Goal: Information Seeking & Learning: Learn about a topic

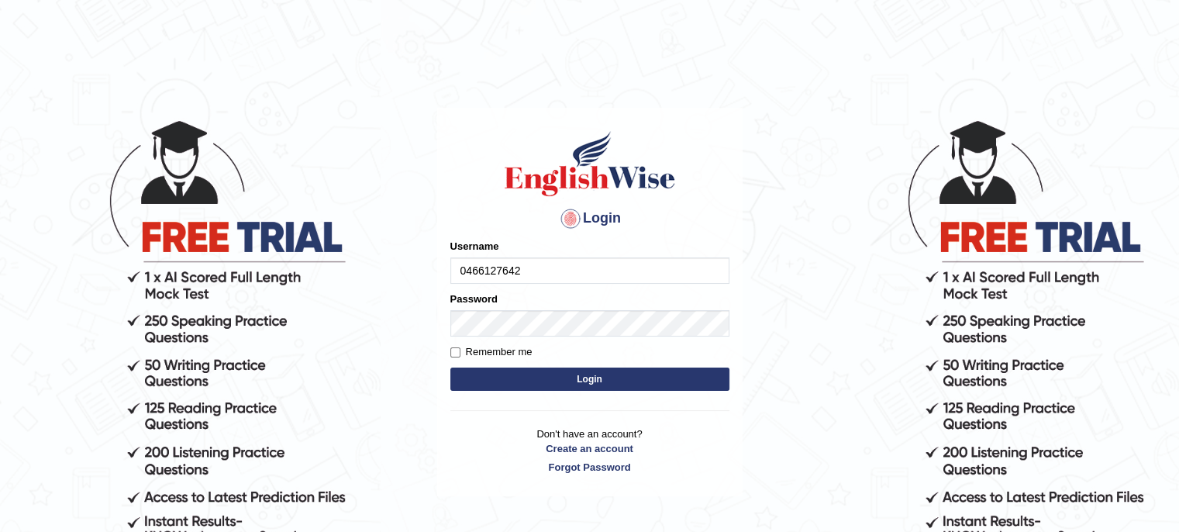
type input "0466127642"
click at [541, 370] on button "Login" at bounding box center [590, 379] width 279 height 23
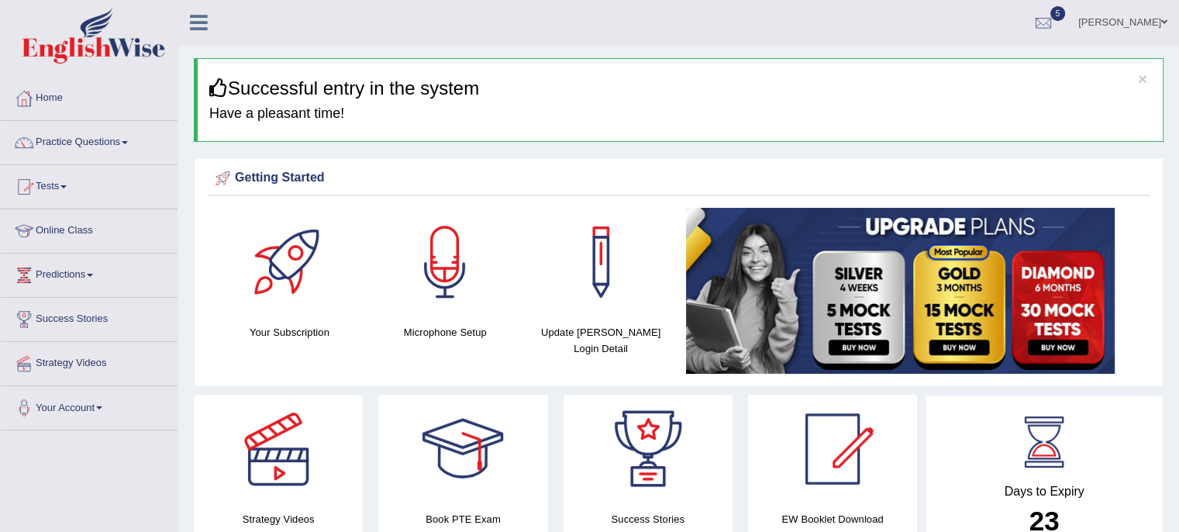
click at [78, 144] on link "Practice Questions" at bounding box center [89, 140] width 177 height 39
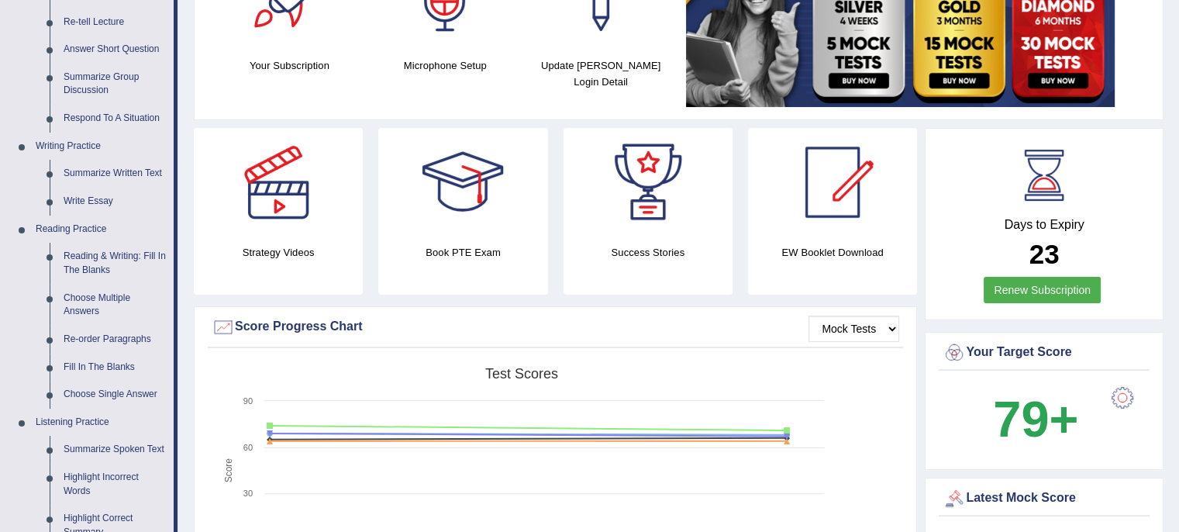
scroll to position [272, 0]
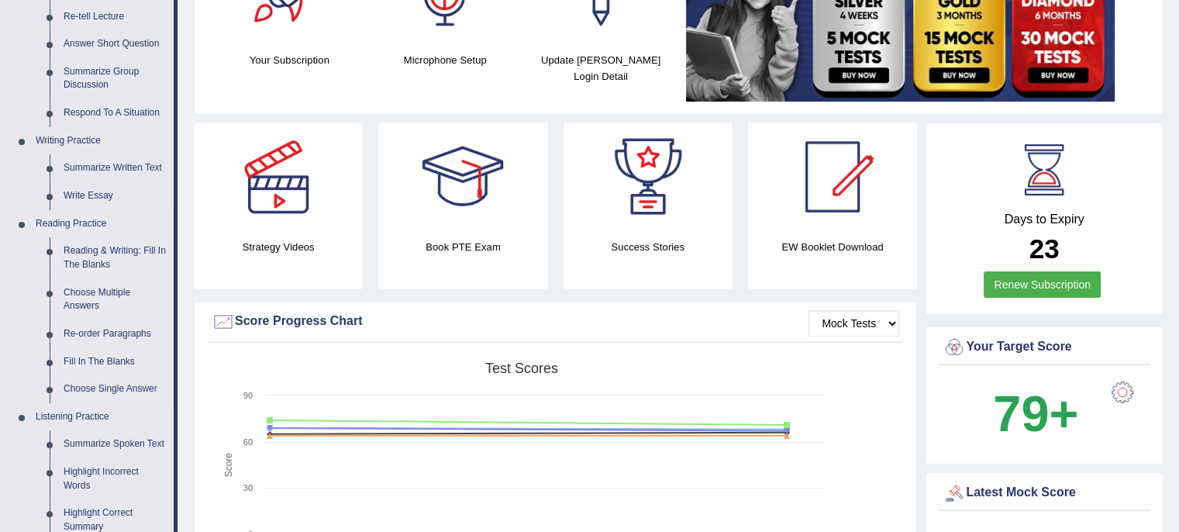
click at [63, 226] on link "Reading Practice" at bounding box center [101, 224] width 145 height 28
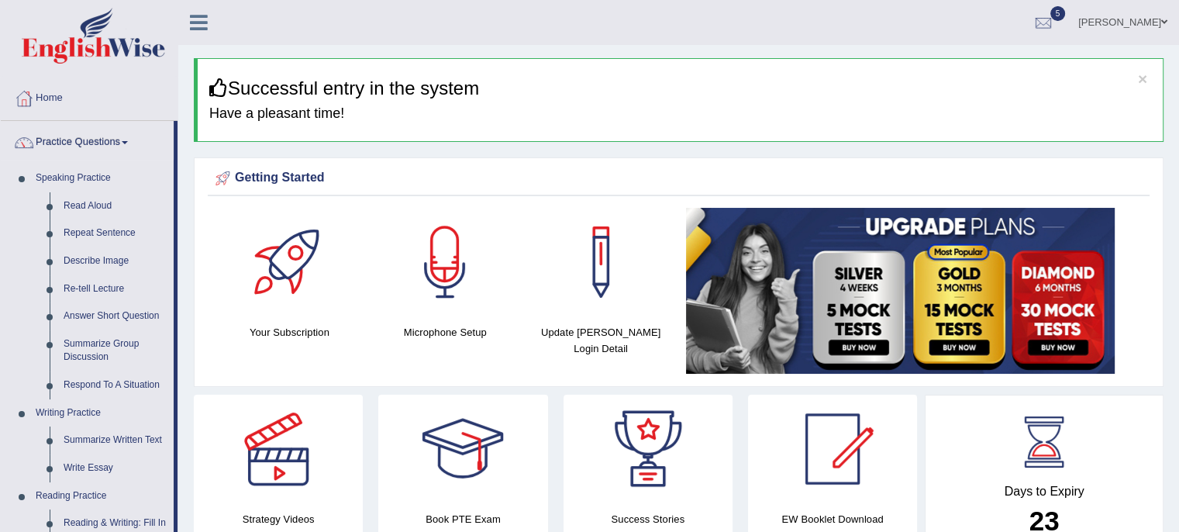
scroll to position [464, 0]
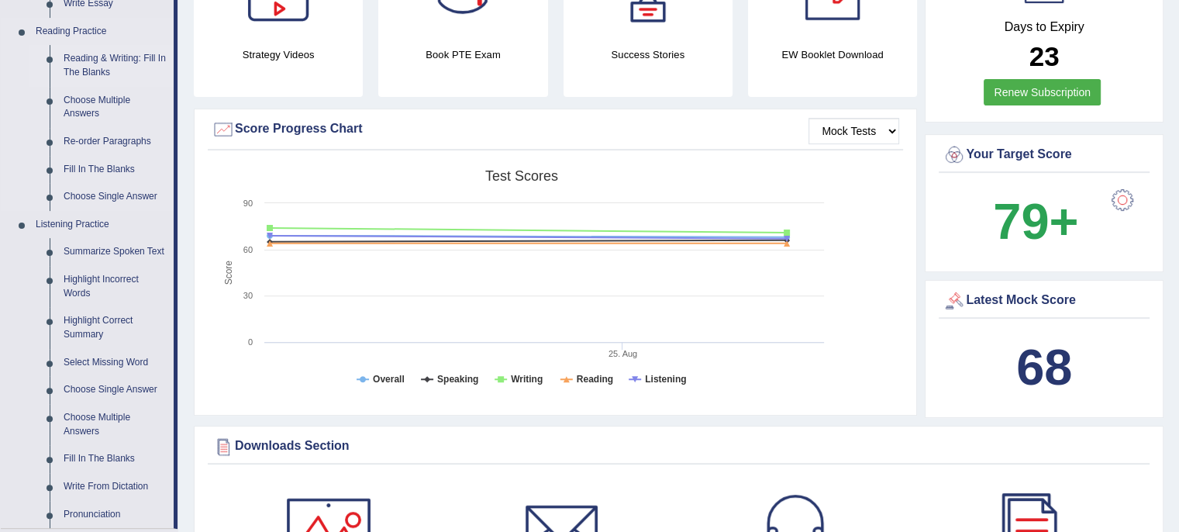
click at [93, 57] on link "Reading & Writing: Fill In The Blanks" at bounding box center [115, 65] width 117 height 41
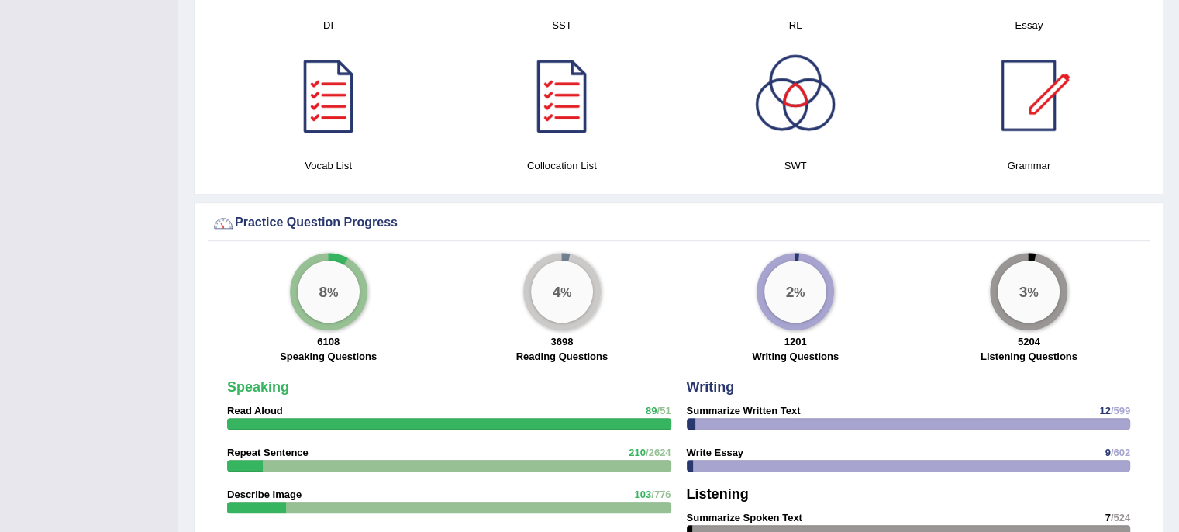
scroll to position [1016, 0]
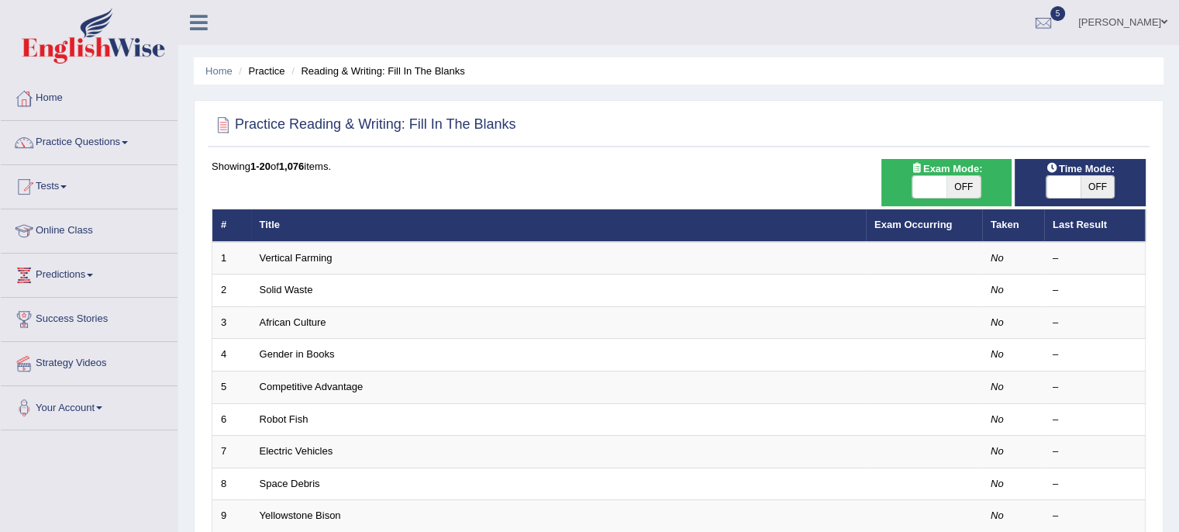
click at [73, 143] on link "Practice Questions" at bounding box center [89, 140] width 177 height 39
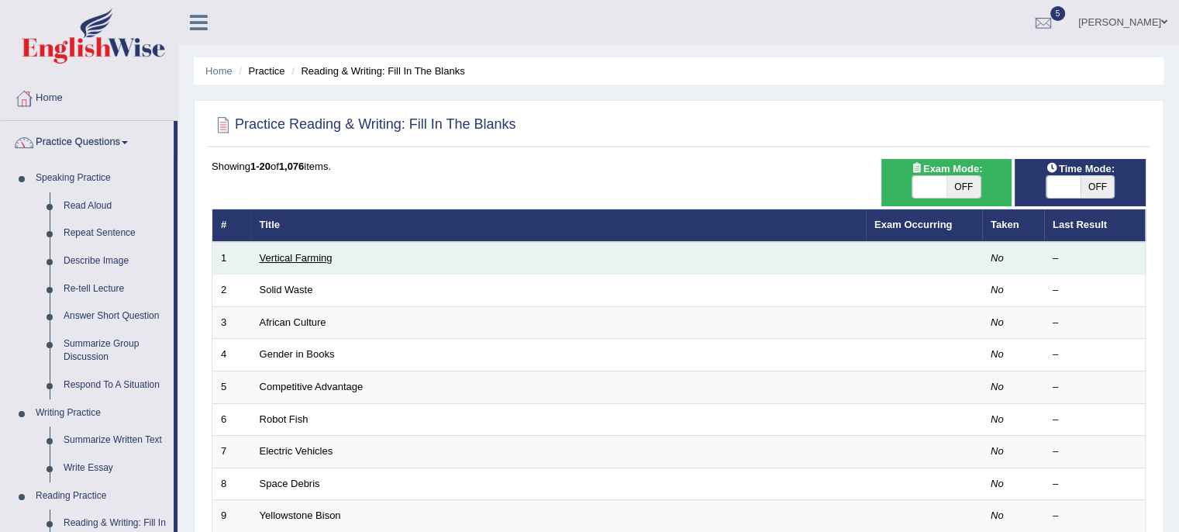
click at [301, 258] on link "Vertical Farming" at bounding box center [296, 258] width 73 height 12
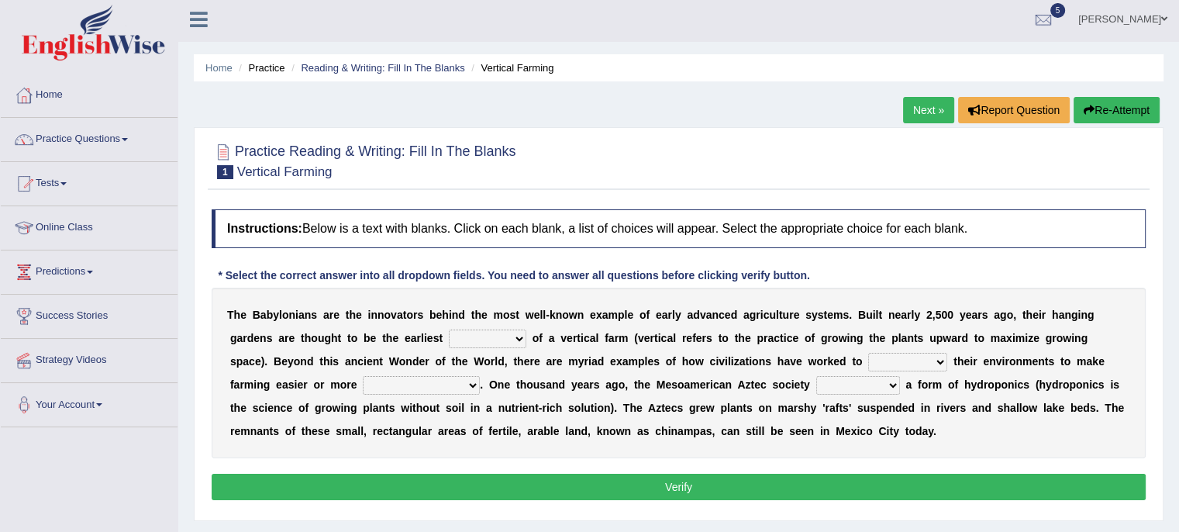
scroll to position [12, 0]
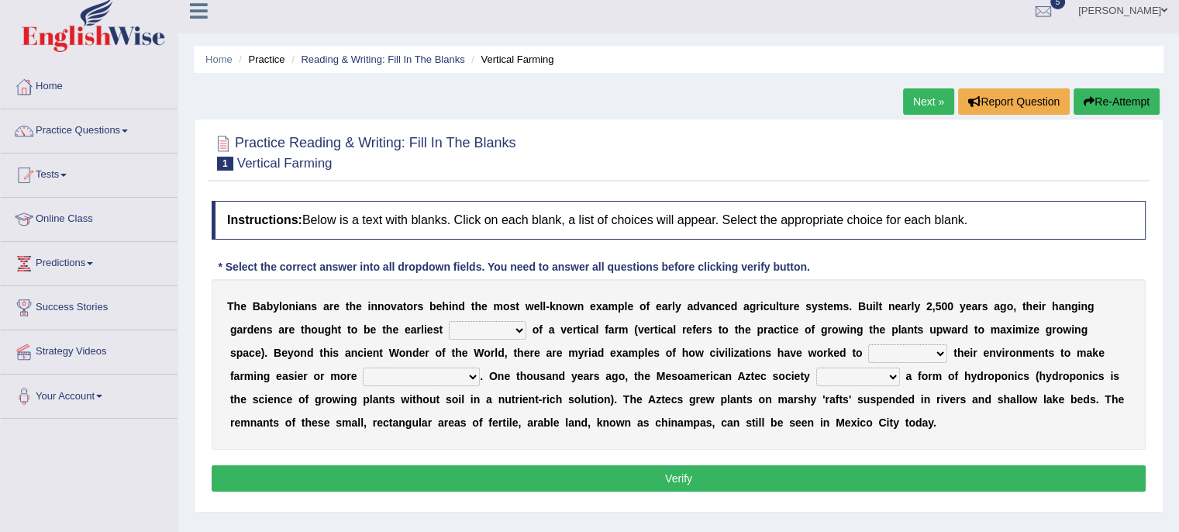
click at [520, 329] on select "prototype failure discredit protocol" at bounding box center [488, 330] width 78 height 19
select select "prototype"
click at [449, 321] on select "prototype failure discredit protocol" at bounding box center [488, 330] width 78 height 19
click at [939, 353] on select "manipulate escape respect disarrange" at bounding box center [907, 353] width 79 height 19
select select "manipulate"
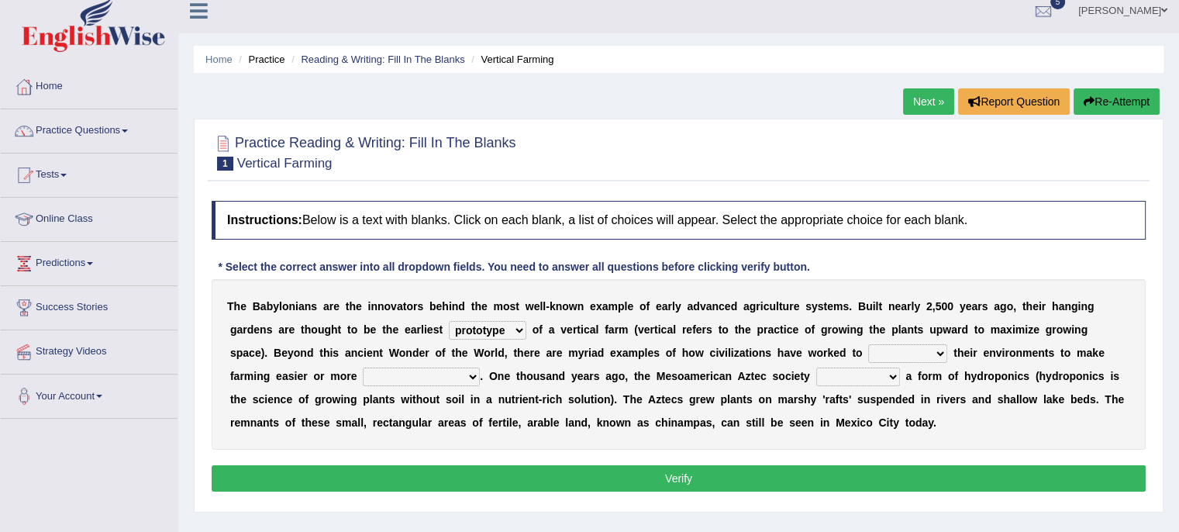
click at [868, 344] on select "manipulate escape respect disarrange" at bounding box center [907, 353] width 79 height 19
click at [471, 370] on select "productive constructive connective counterproductive" at bounding box center [421, 377] width 117 height 19
select select "productive"
click at [363, 368] on select "productive constructive connective counterproductive" at bounding box center [421, 377] width 117 height 19
click at [896, 375] on select "domineered volunteered pioneered engineered" at bounding box center [859, 377] width 84 height 19
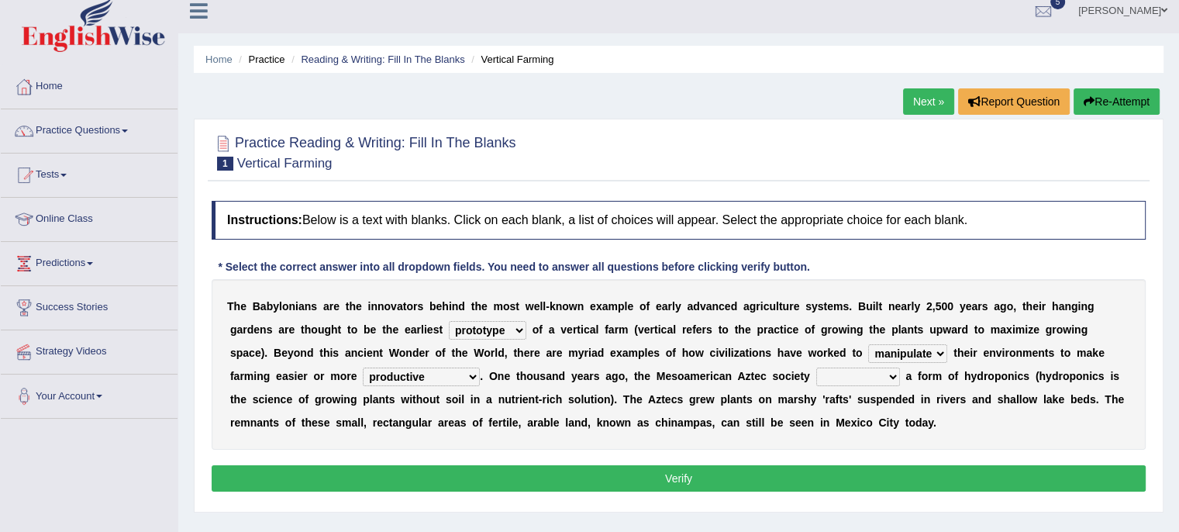
select select "pioneered"
click at [817, 368] on select "domineered volunteered pioneered engineered" at bounding box center [859, 377] width 84 height 19
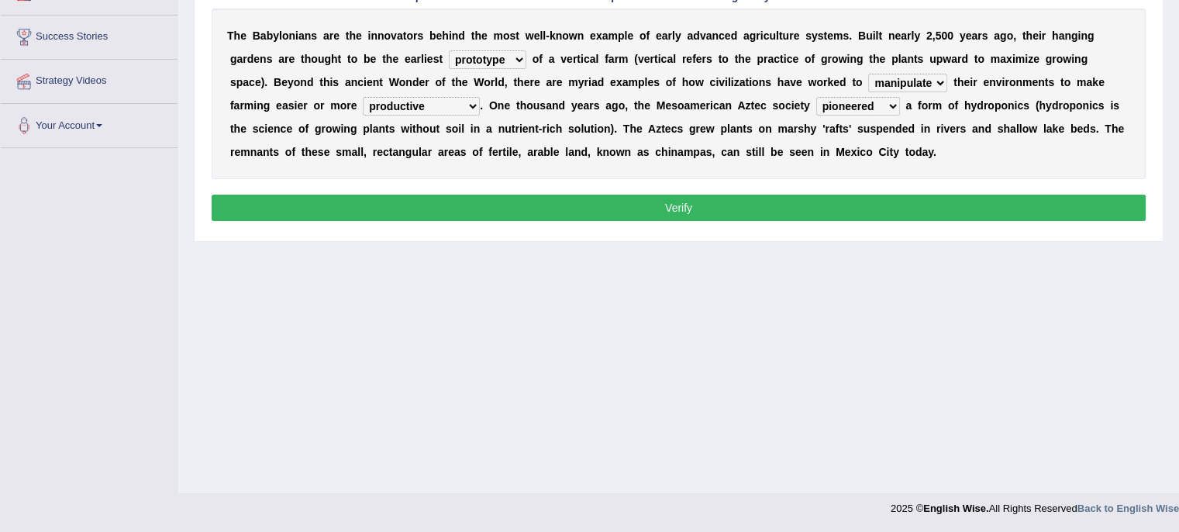
click at [692, 200] on button "Verify" at bounding box center [679, 208] width 934 height 26
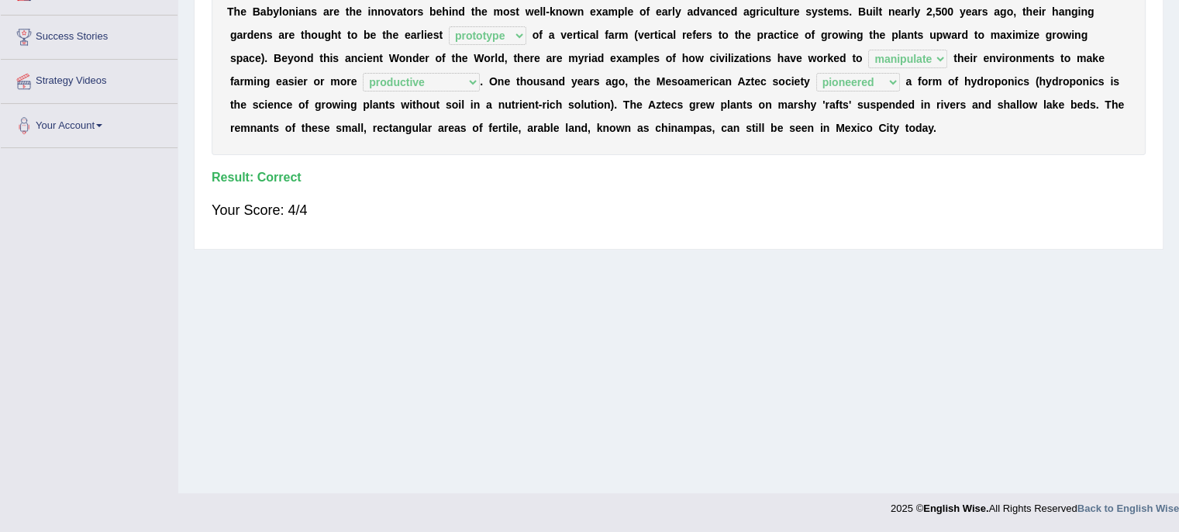
scroll to position [0, 0]
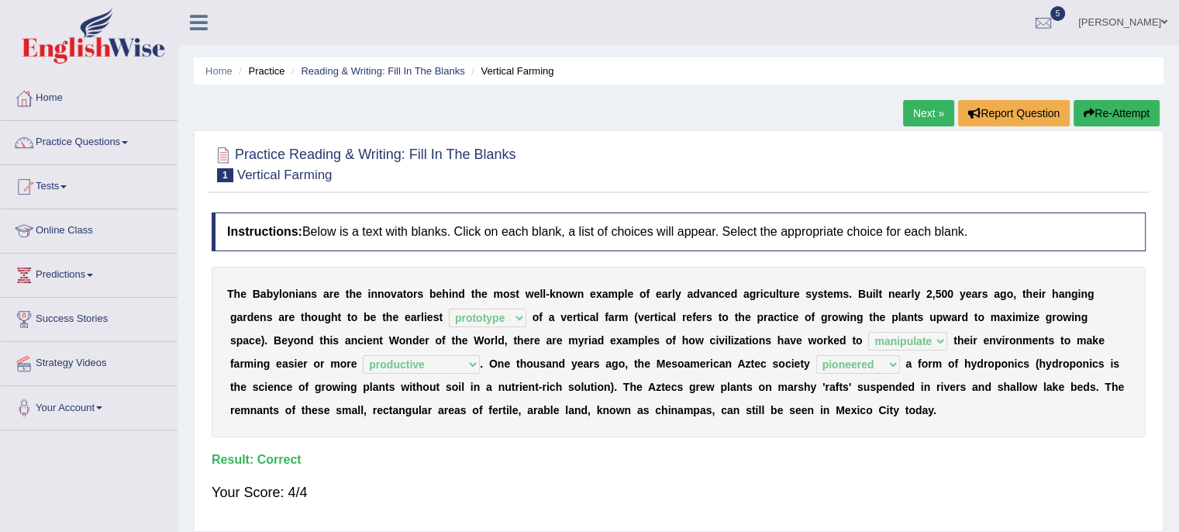
click at [910, 107] on link "Next »" at bounding box center [928, 113] width 51 height 26
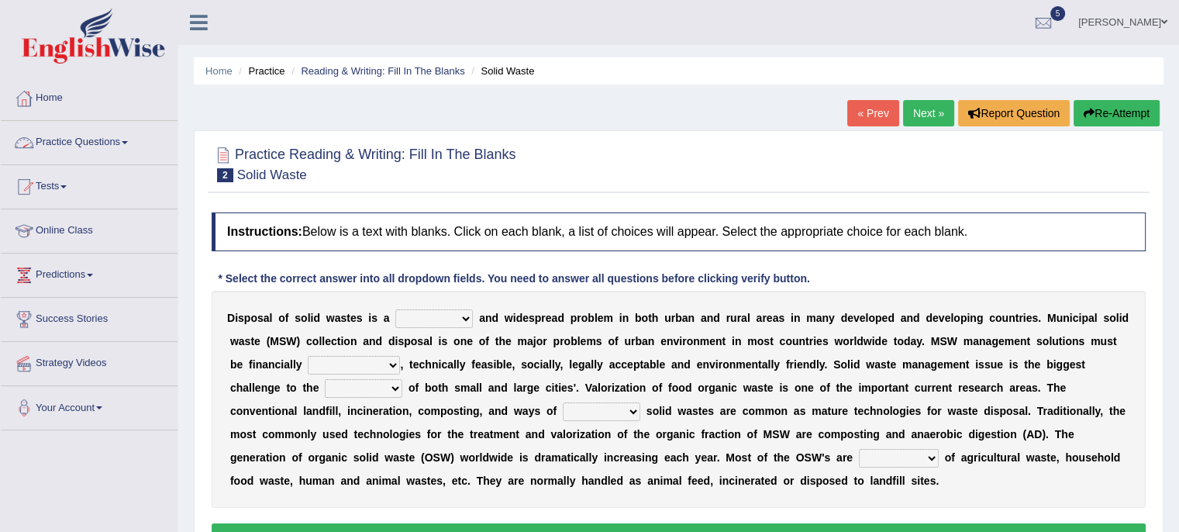
click at [74, 147] on link "Practice Questions" at bounding box center [89, 140] width 177 height 39
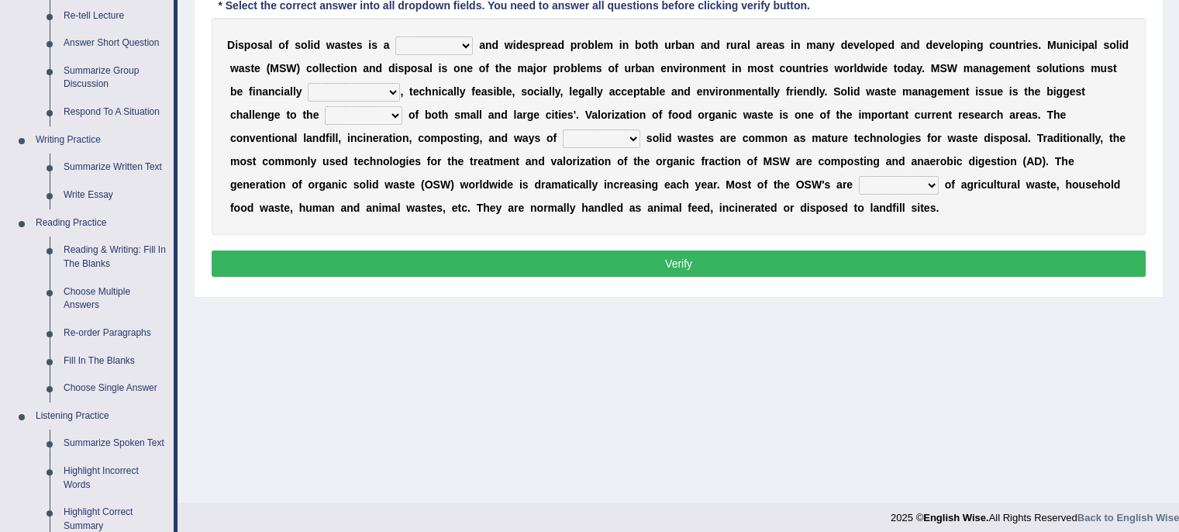
scroll to position [279, 0]
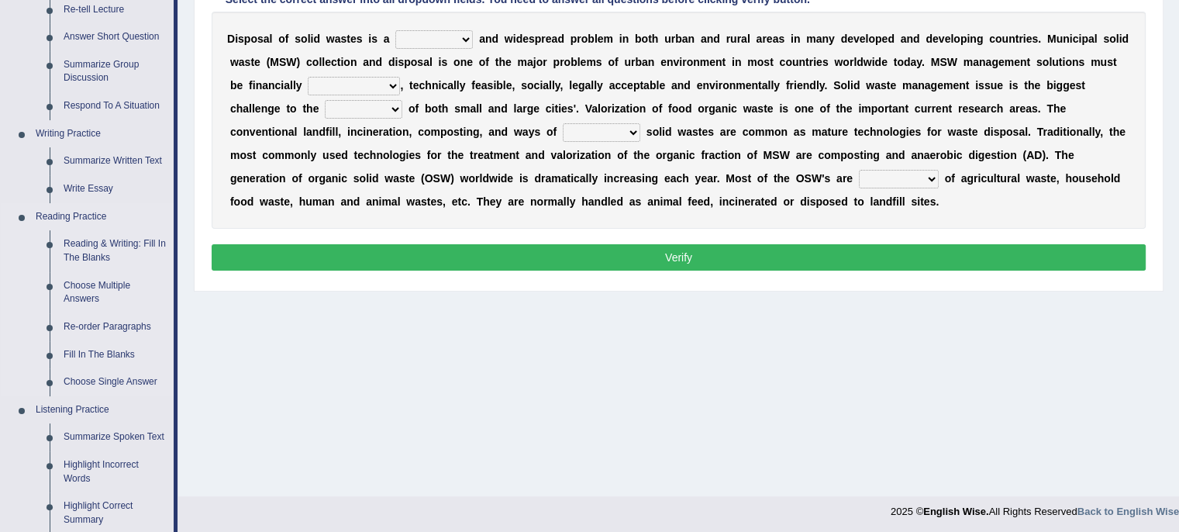
click at [78, 216] on link "Reading Practice" at bounding box center [101, 217] width 145 height 28
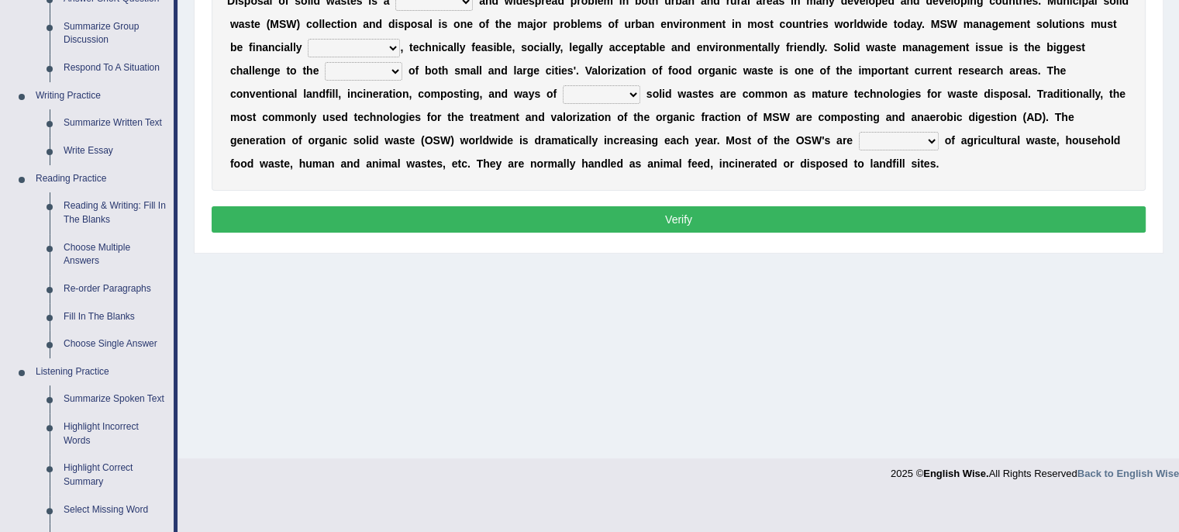
scroll to position [319, 0]
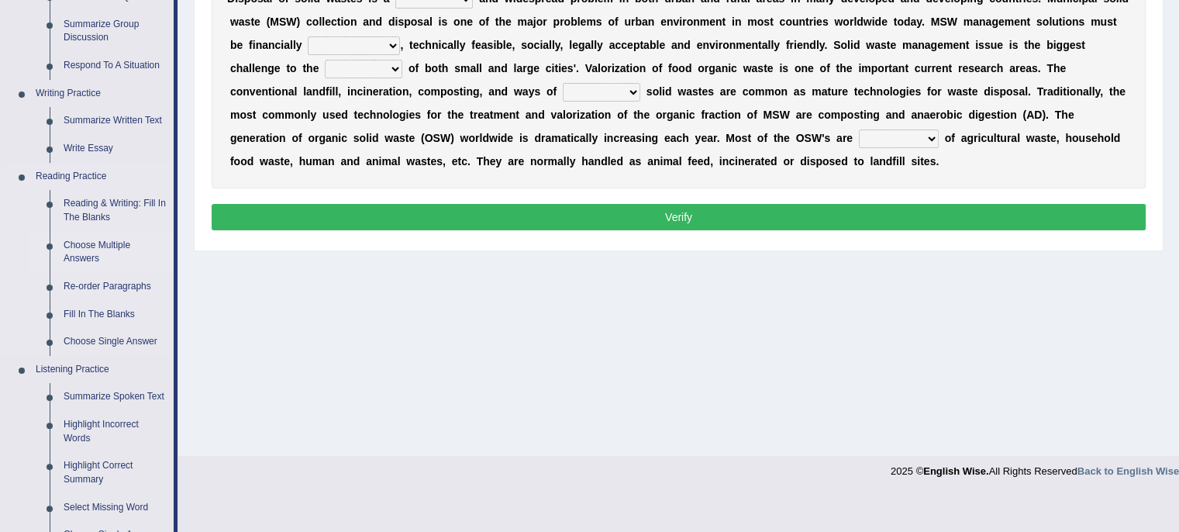
click at [85, 243] on link "Choose Multiple Answers" at bounding box center [115, 252] width 117 height 41
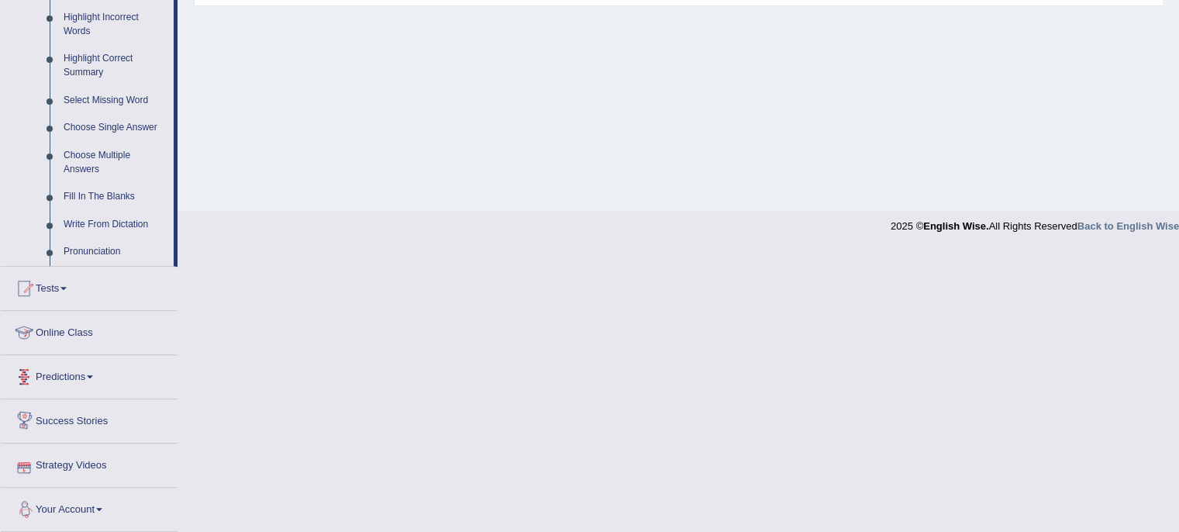
scroll to position [611, 0]
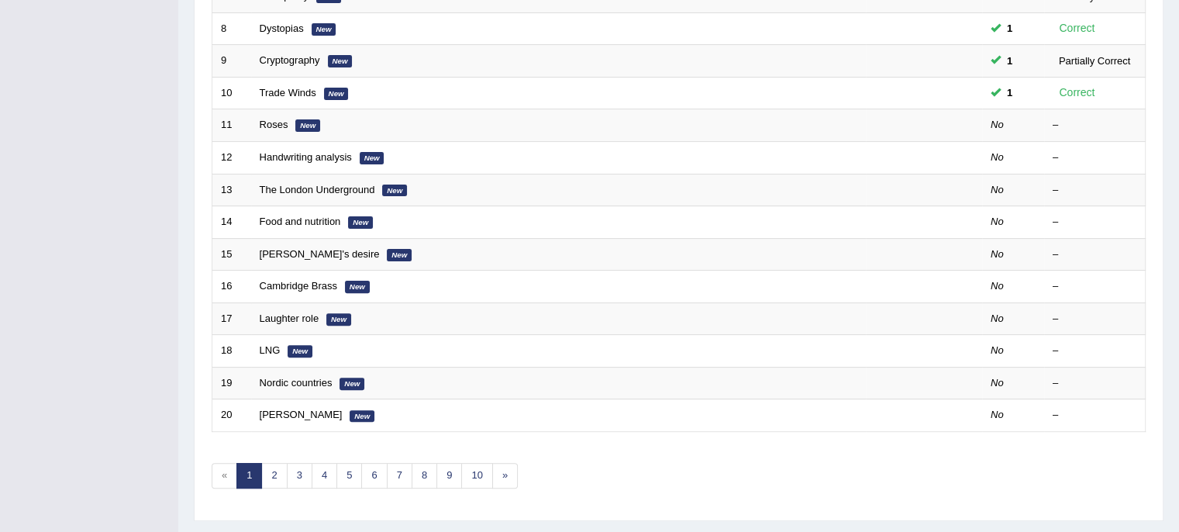
scroll to position [490, 0]
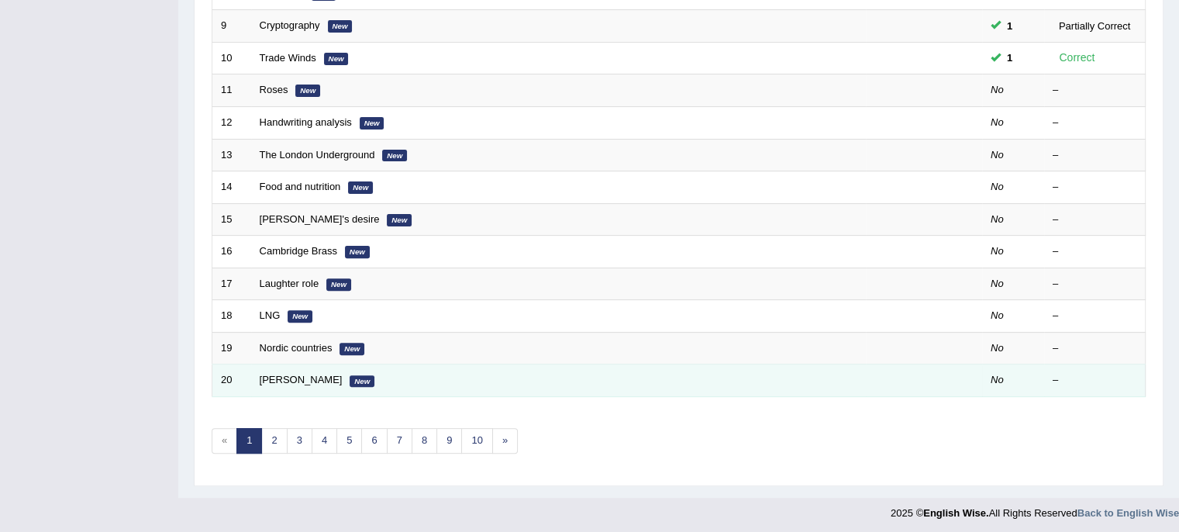
click at [375, 371] on td "[PERSON_NAME] New" at bounding box center [558, 380] width 615 height 33
click at [267, 379] on link "[PERSON_NAME]" at bounding box center [301, 380] width 83 height 12
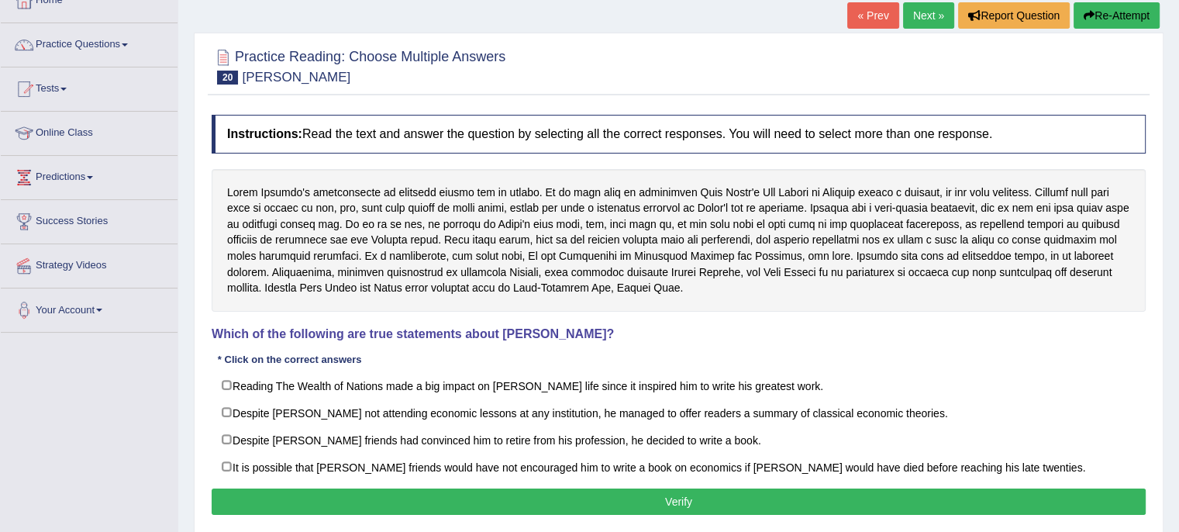
scroll to position [101, 0]
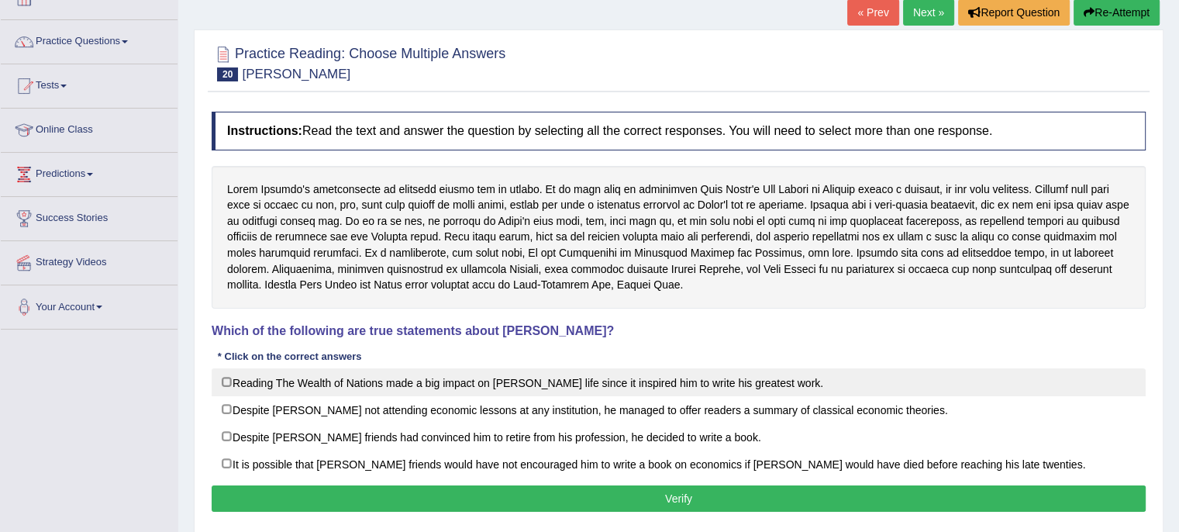
click at [227, 382] on label "Reading The Wealth of Nations made a big impact on [PERSON_NAME] life since it …" at bounding box center [679, 382] width 934 height 28
checkbox input "true"
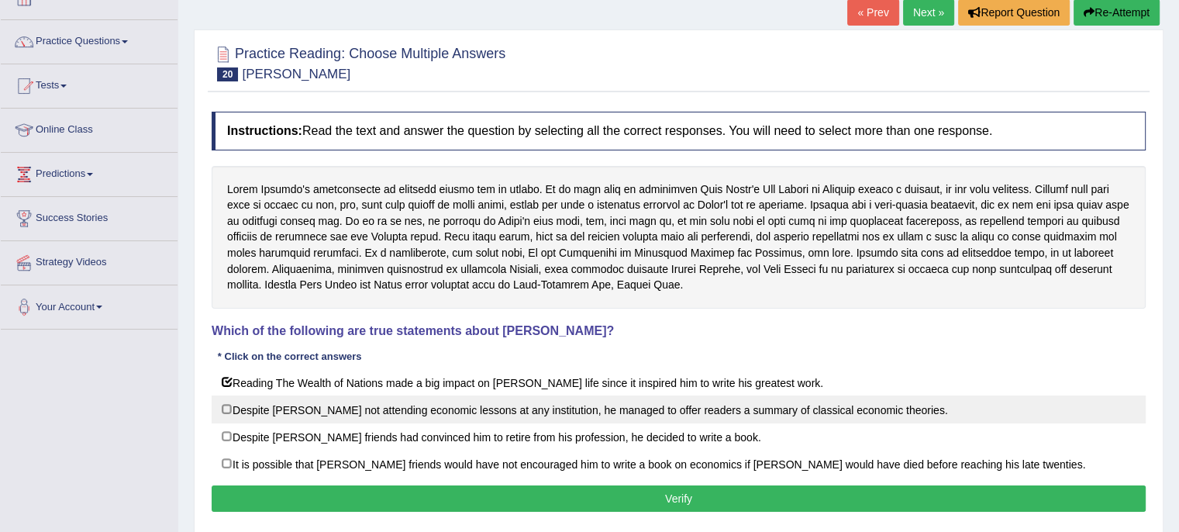
click at [227, 403] on label "Despite David Ricardo not attending economic lessons at any institution, he man…" at bounding box center [679, 409] width 934 height 28
checkbox input "true"
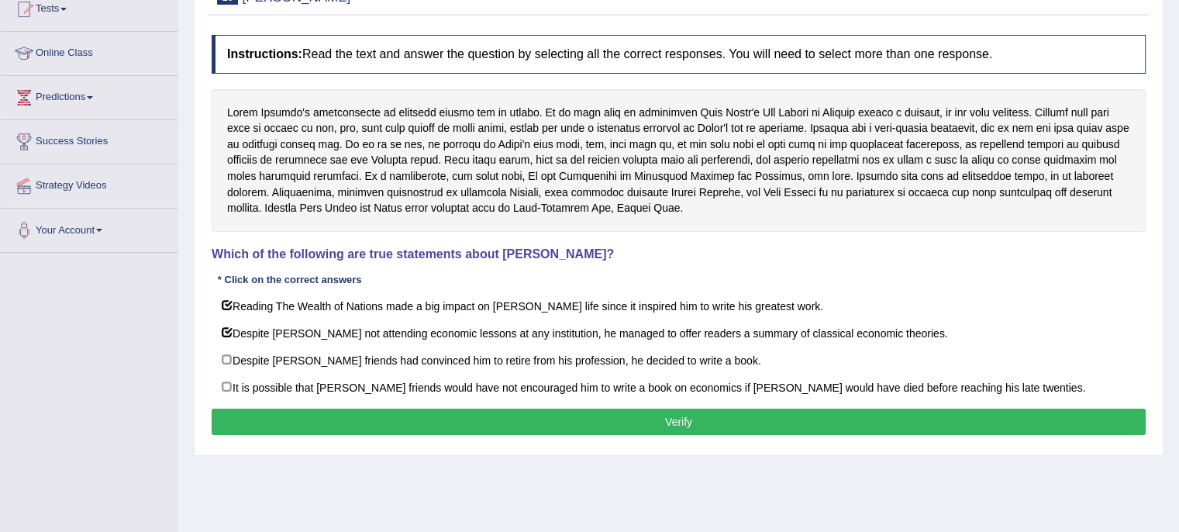
scroll to position [282, 0]
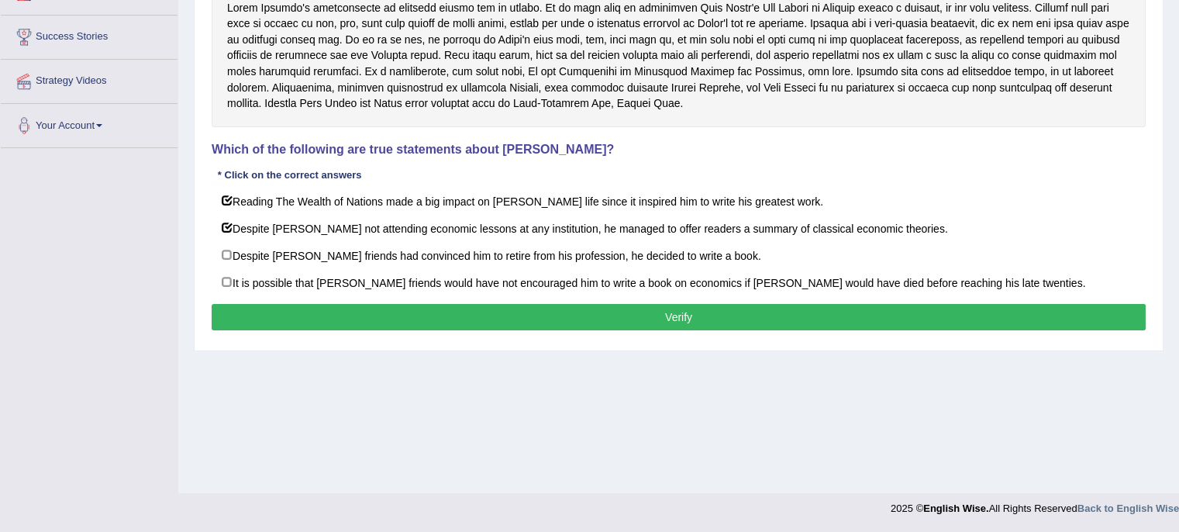
click at [761, 310] on button "Verify" at bounding box center [679, 317] width 934 height 26
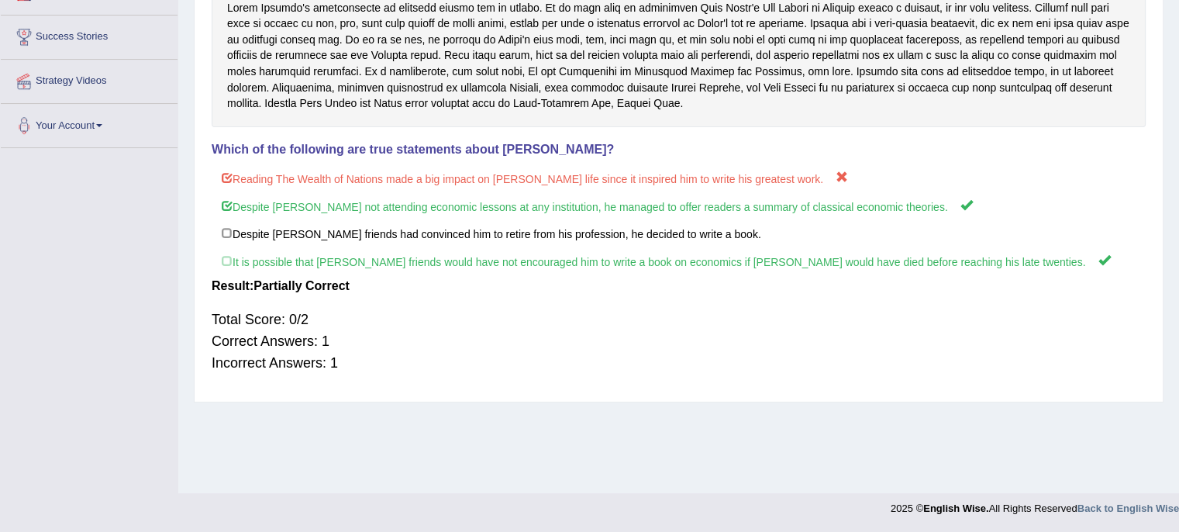
scroll to position [0, 0]
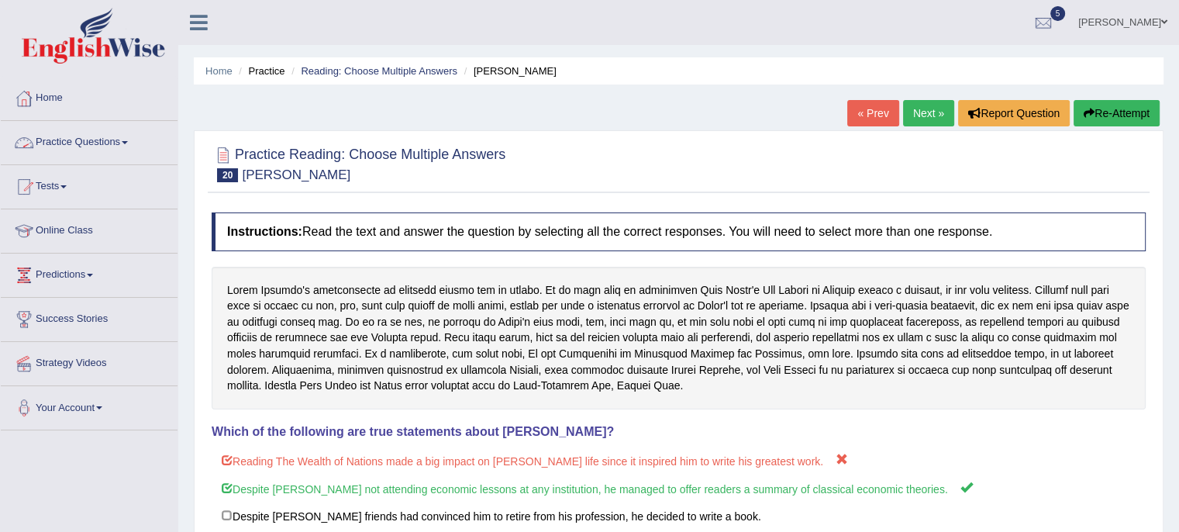
click at [88, 140] on link "Practice Questions" at bounding box center [89, 140] width 177 height 39
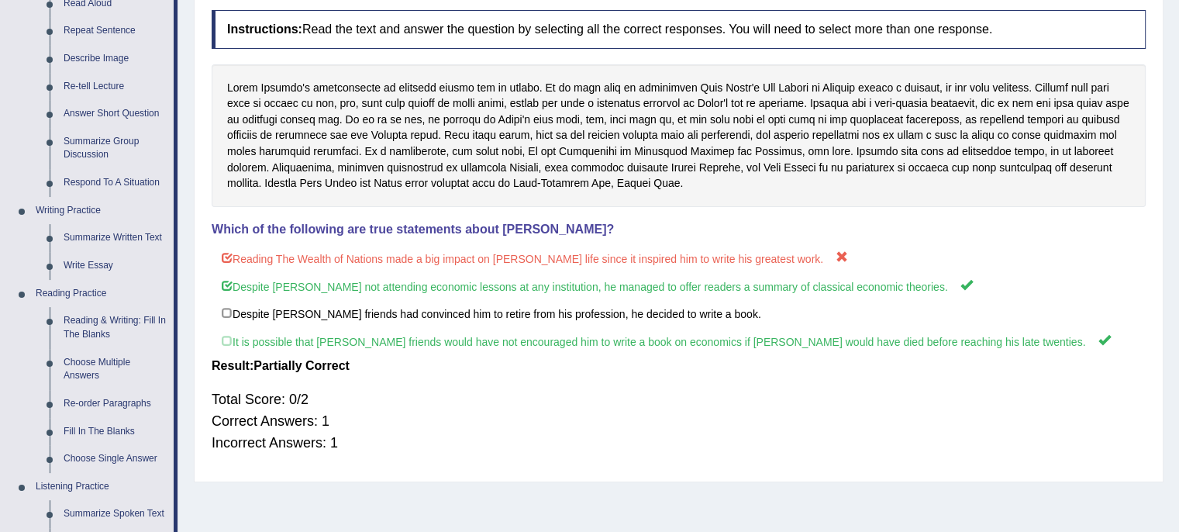
scroll to position [223, 0]
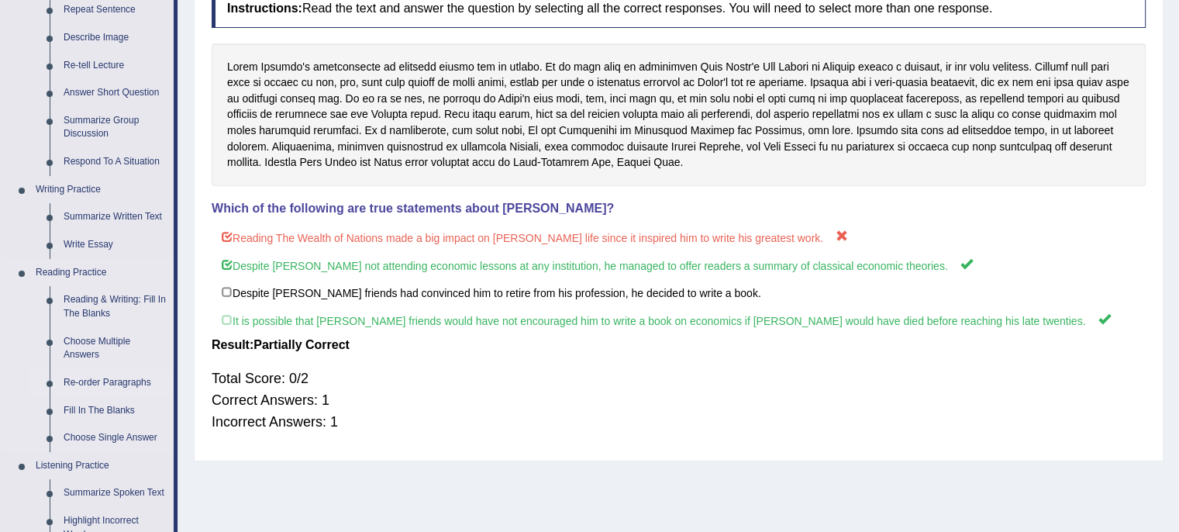
click at [98, 382] on link "Re-order Paragraphs" at bounding box center [115, 383] width 117 height 28
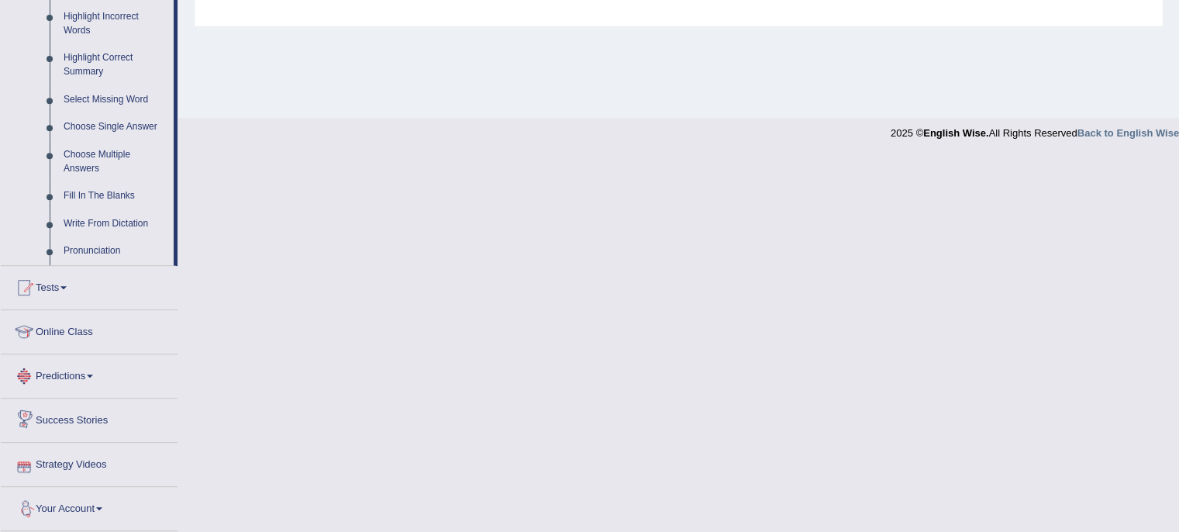
scroll to position [723, 0]
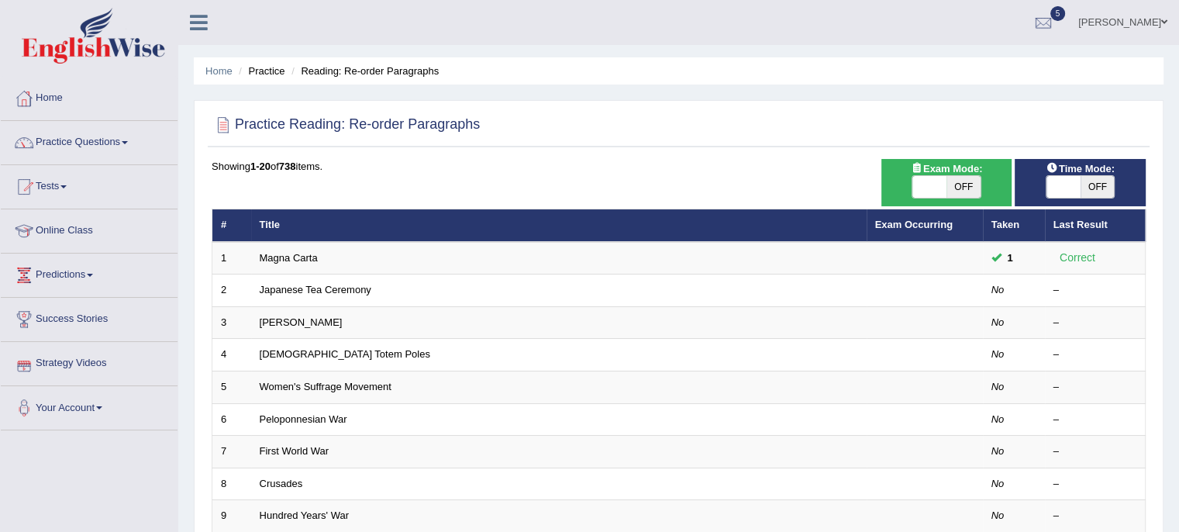
scroll to position [464, 0]
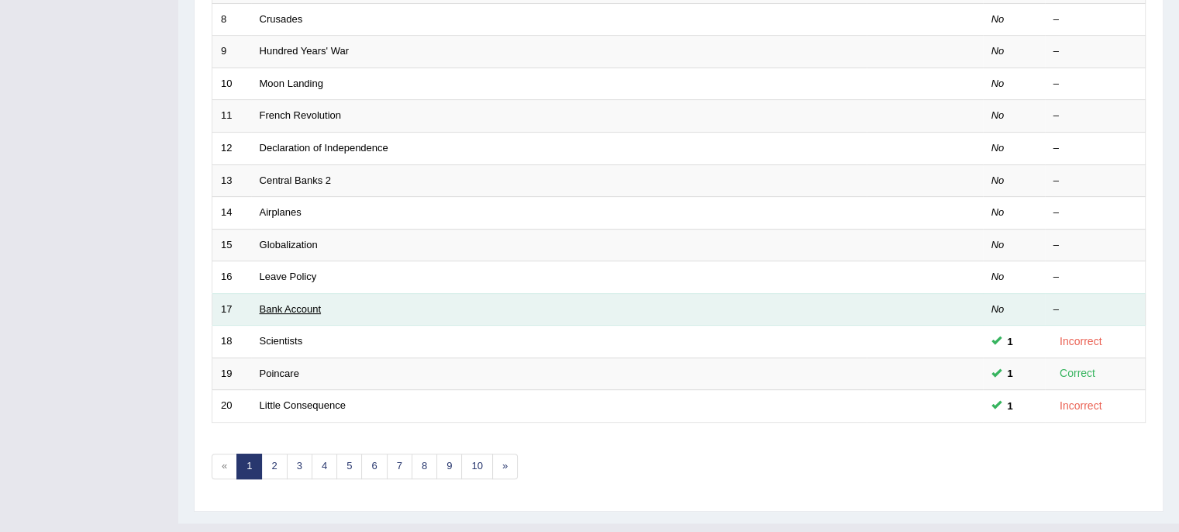
click at [305, 305] on link "Bank Account" at bounding box center [291, 309] width 62 height 12
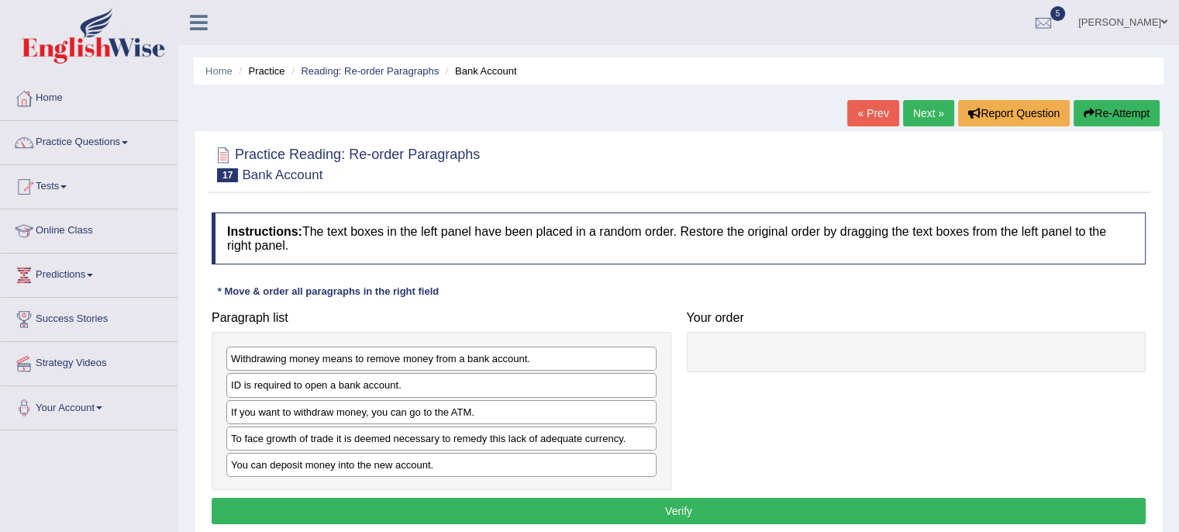
click at [402, 530] on div "Instructions: The text boxes in the left panel have been placed in a random ord…" at bounding box center [679, 371] width 942 height 332
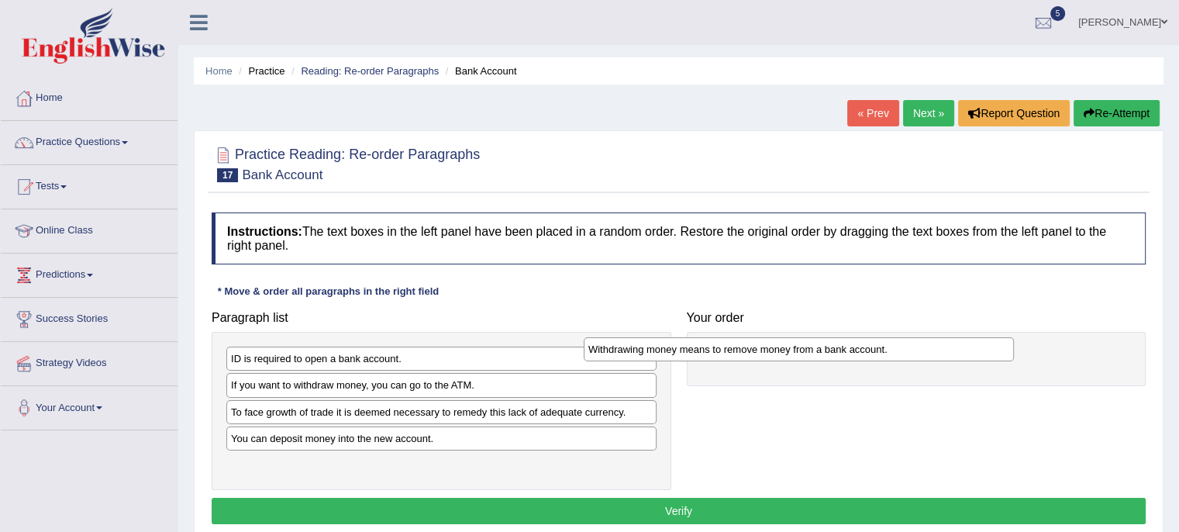
drag, startPoint x: 368, startPoint y: 361, endPoint x: 729, endPoint y: 351, distance: 360.7
click at [729, 351] on div "Withdrawing money means to remove money from a bank account." at bounding box center [799, 349] width 430 height 24
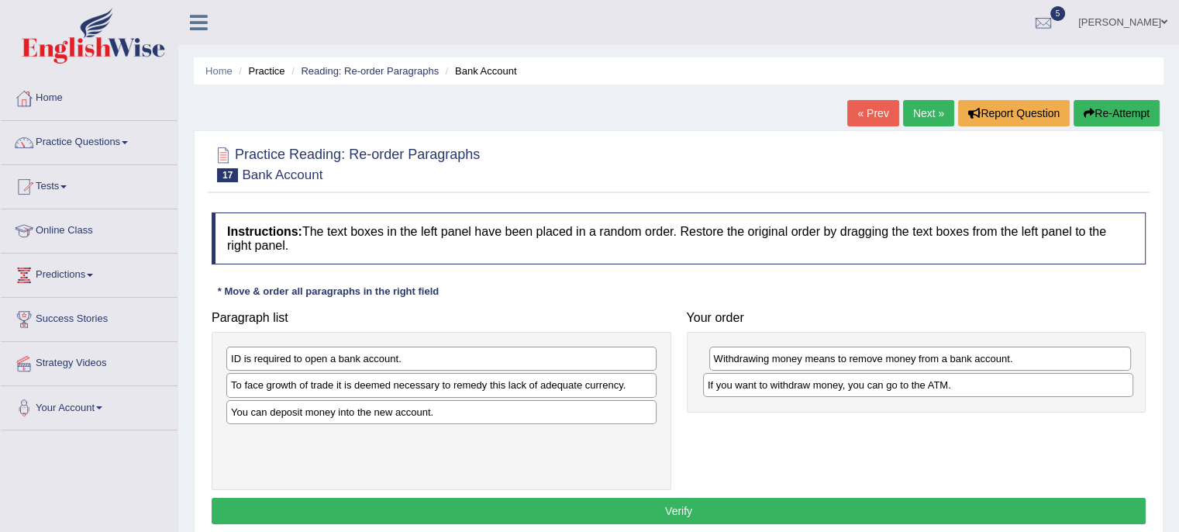
drag, startPoint x: 335, startPoint y: 385, endPoint x: 812, endPoint y: 385, distance: 476.9
click at [812, 385] on div "If you want to withdraw money, you can go to the ATM." at bounding box center [918, 385] width 430 height 24
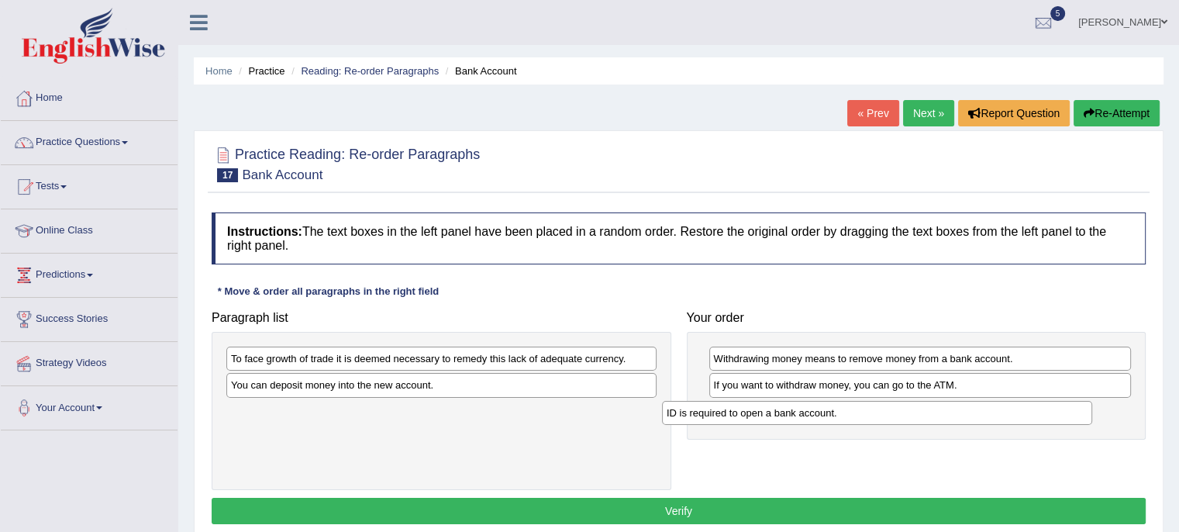
drag, startPoint x: 328, startPoint y: 359, endPoint x: 764, endPoint y: 413, distance: 439.2
click at [764, 413] on div "ID is required to open a bank account." at bounding box center [877, 413] width 430 height 24
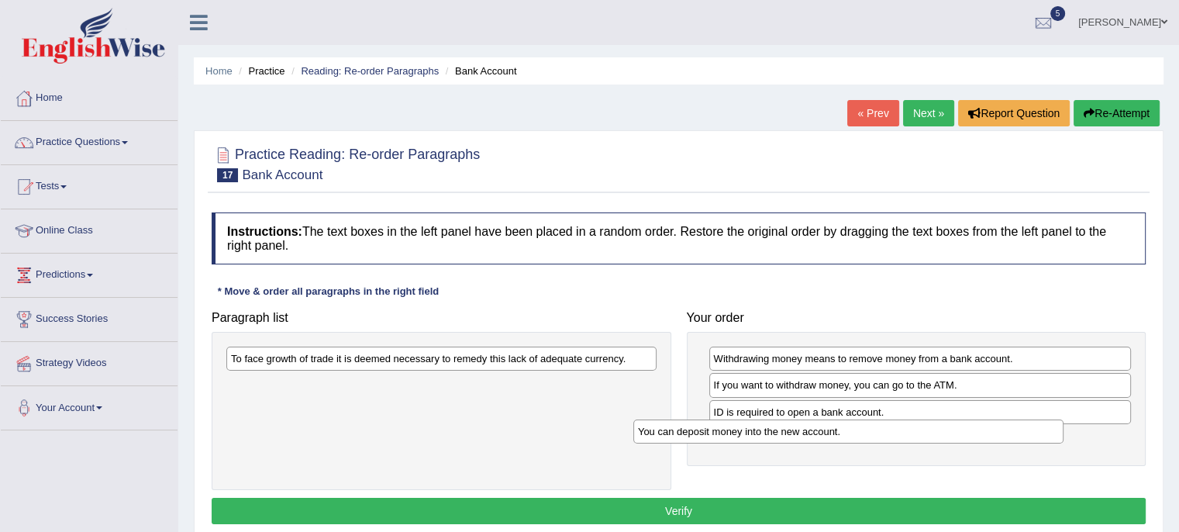
drag, startPoint x: 391, startPoint y: 385, endPoint x: 798, endPoint y: 432, distance: 409.7
click at [798, 432] on div "You can deposit money into the new account." at bounding box center [849, 432] width 430 height 24
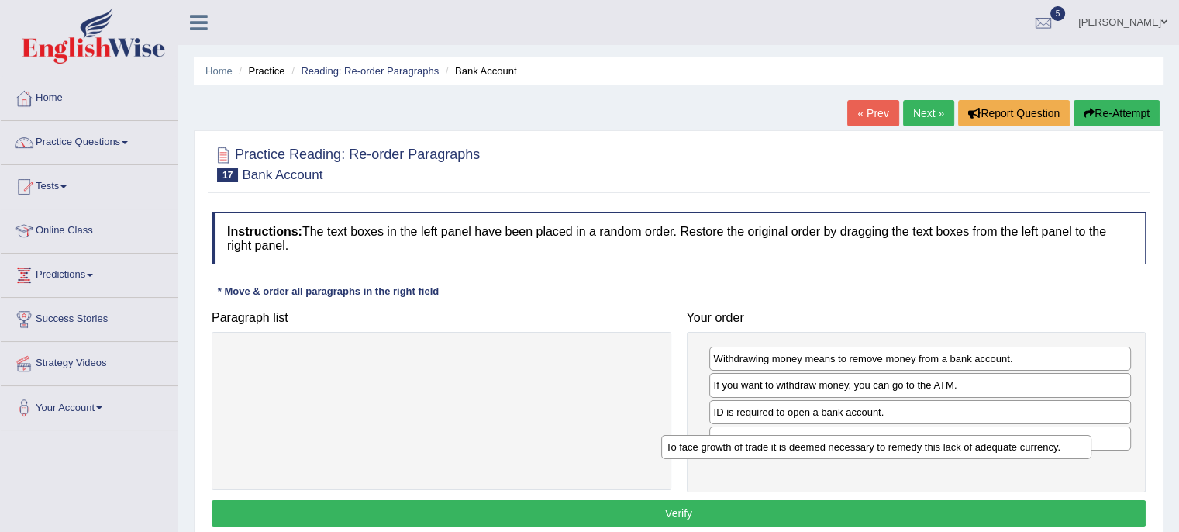
drag, startPoint x: 543, startPoint y: 361, endPoint x: 977, endPoint y: 449, distance: 443.1
click at [977, 449] on div "To face growth of trade it is deemed necessary to remedy this lack of adequate …" at bounding box center [876, 447] width 430 height 24
drag, startPoint x: 963, startPoint y: 382, endPoint x: 1044, endPoint y: 441, distance: 100.5
click at [1044, 441] on div "If you want to withdraw money, you can go to the ATM." at bounding box center [1001, 444] width 423 height 24
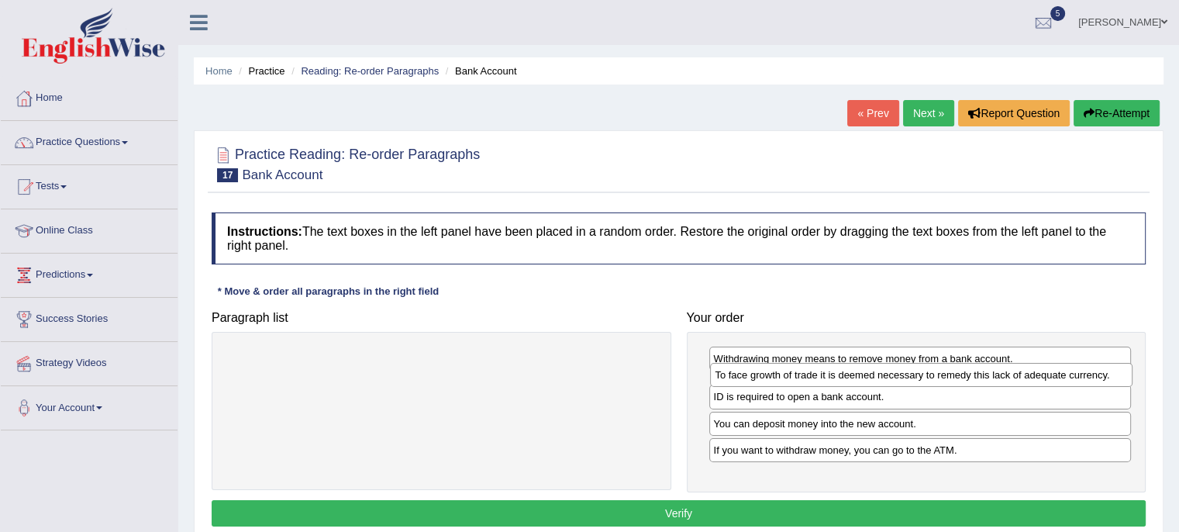
drag, startPoint x: 911, startPoint y: 464, endPoint x: 913, endPoint y: 376, distance: 88.4
click at [913, 376] on div "To face growth of trade it is deemed necessary to remedy this lack of adequate …" at bounding box center [921, 375] width 423 height 24
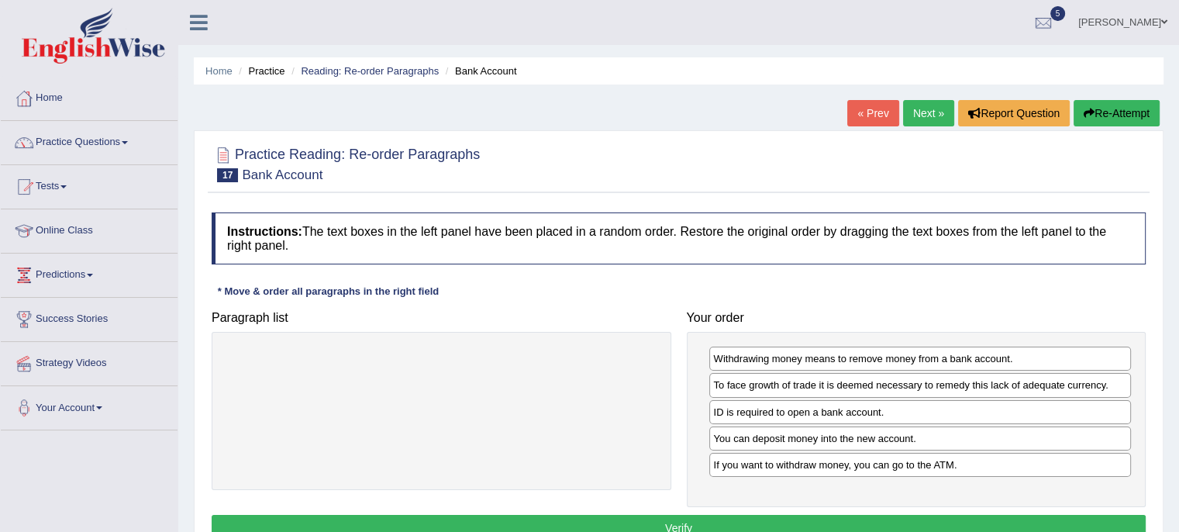
click at [664, 519] on button "Verify" at bounding box center [679, 528] width 934 height 26
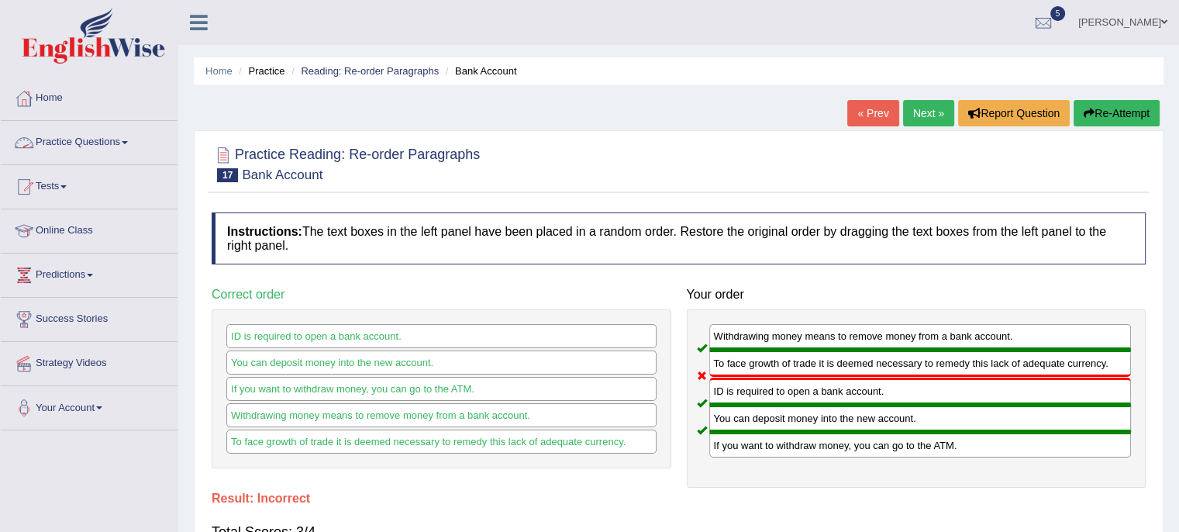
click at [75, 142] on link "Practice Questions" at bounding box center [89, 140] width 177 height 39
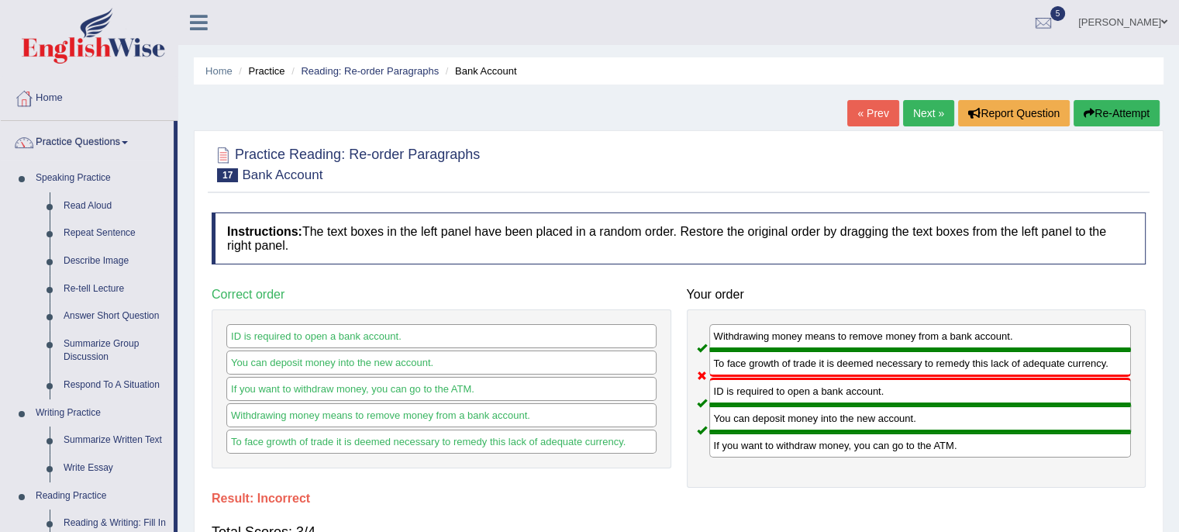
scroll to position [464, 0]
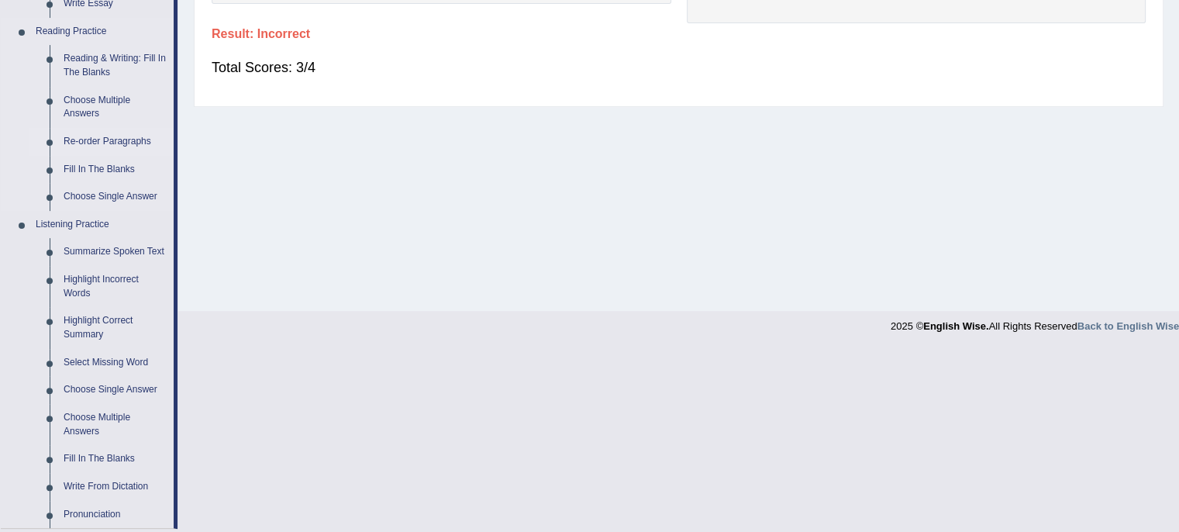
click at [90, 140] on link "Re-order Paragraphs" at bounding box center [115, 142] width 117 height 28
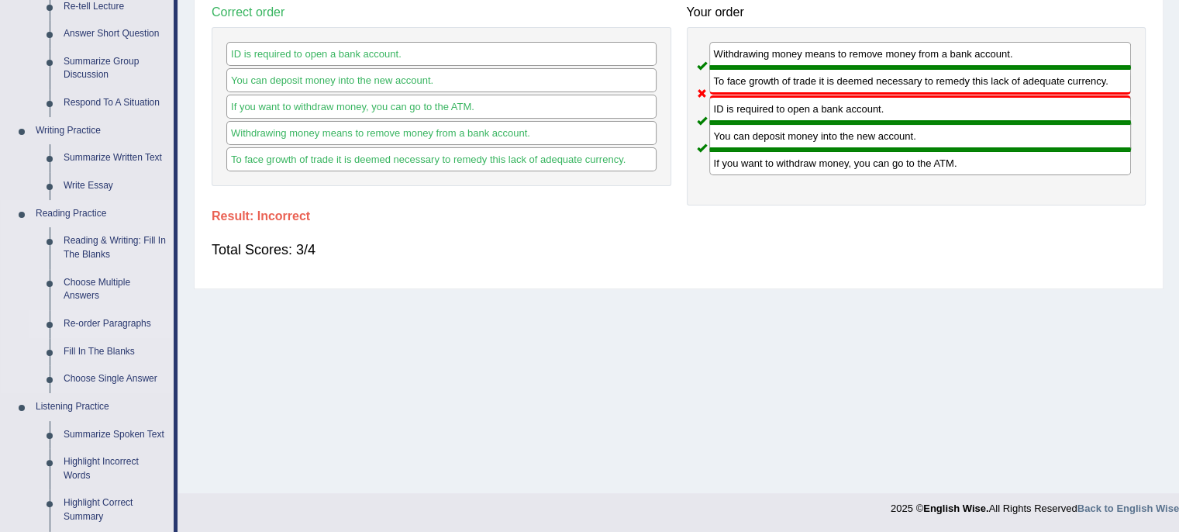
scroll to position [685, 0]
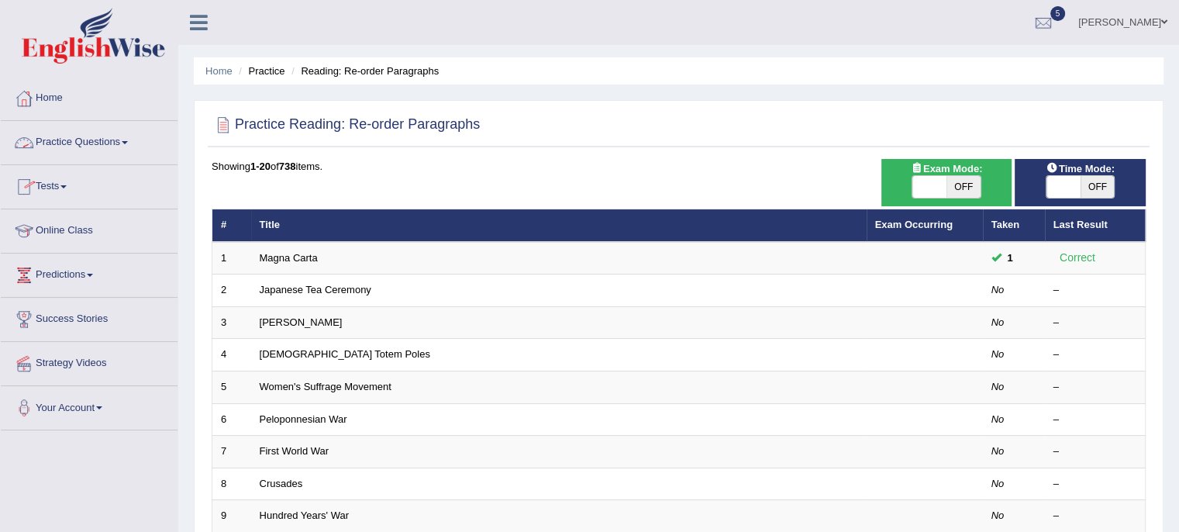
click at [64, 150] on link "Practice Questions" at bounding box center [89, 140] width 177 height 39
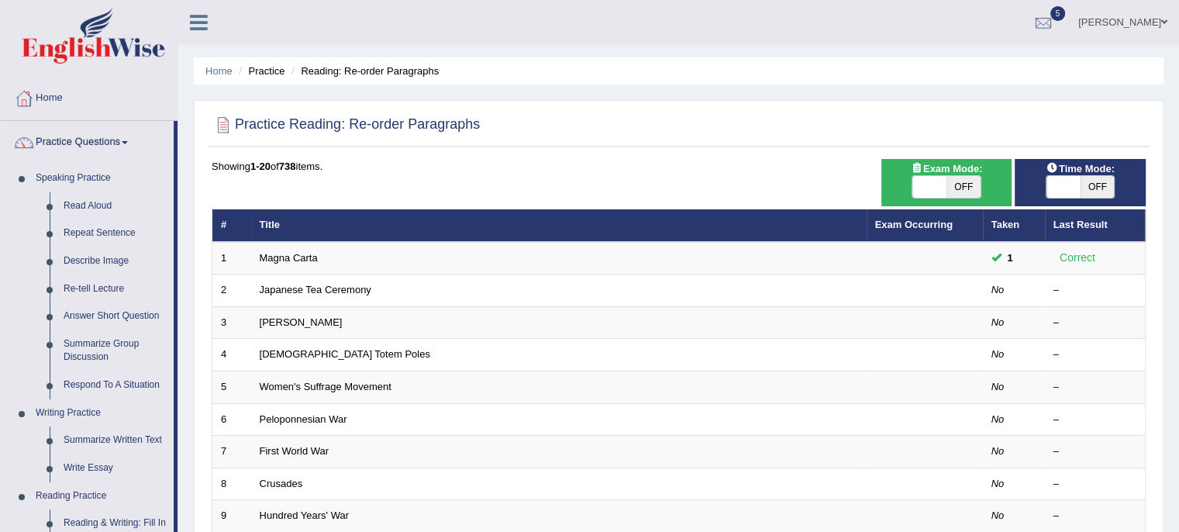
scroll to position [464, 0]
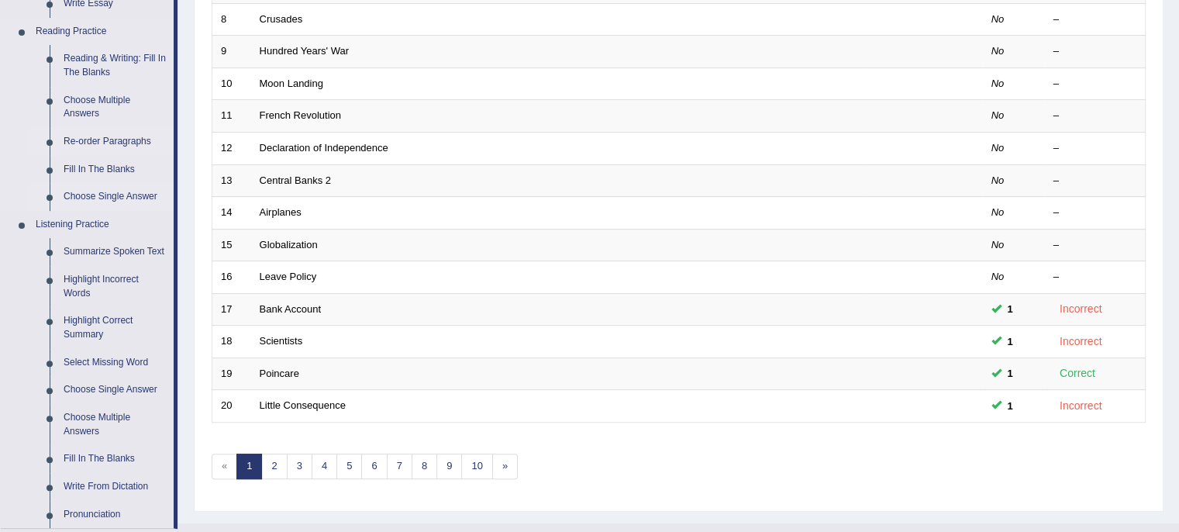
click at [80, 196] on link "Choose Single Answer" at bounding box center [115, 197] width 117 height 28
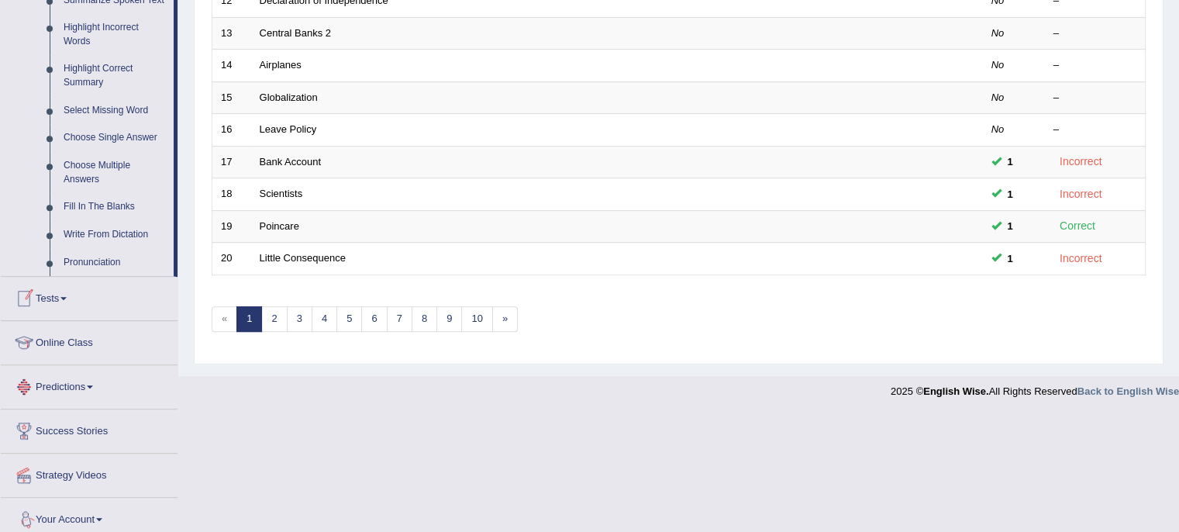
scroll to position [685, 0]
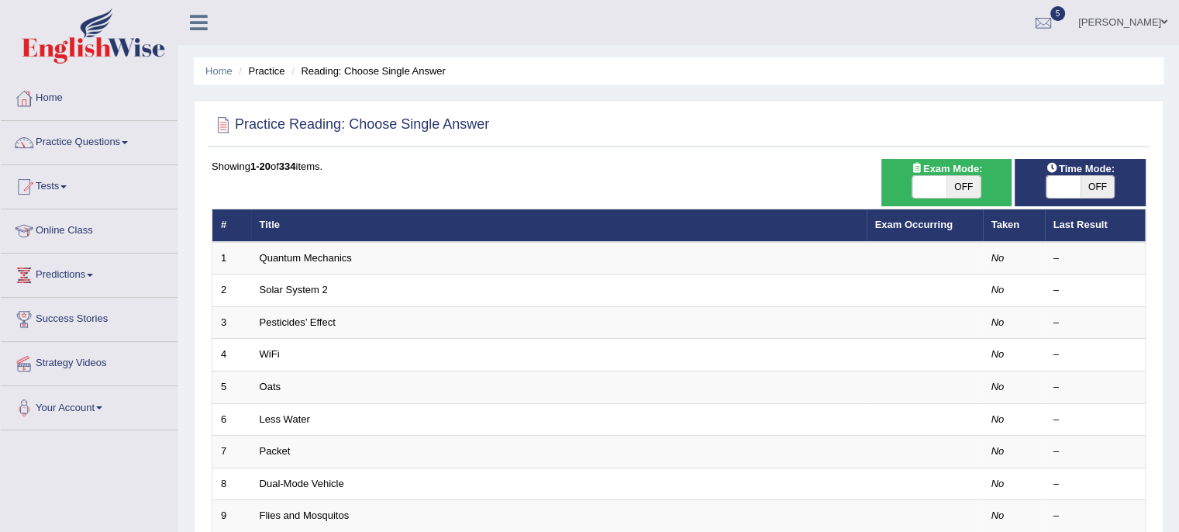
scroll to position [464, 0]
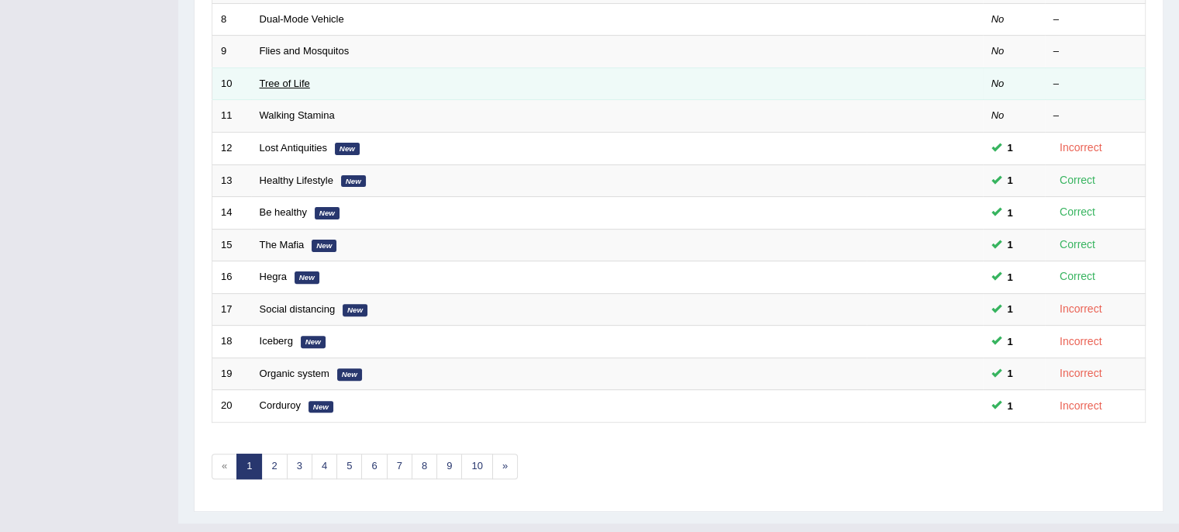
click at [282, 81] on link "Tree of Life" at bounding box center [285, 84] width 50 height 12
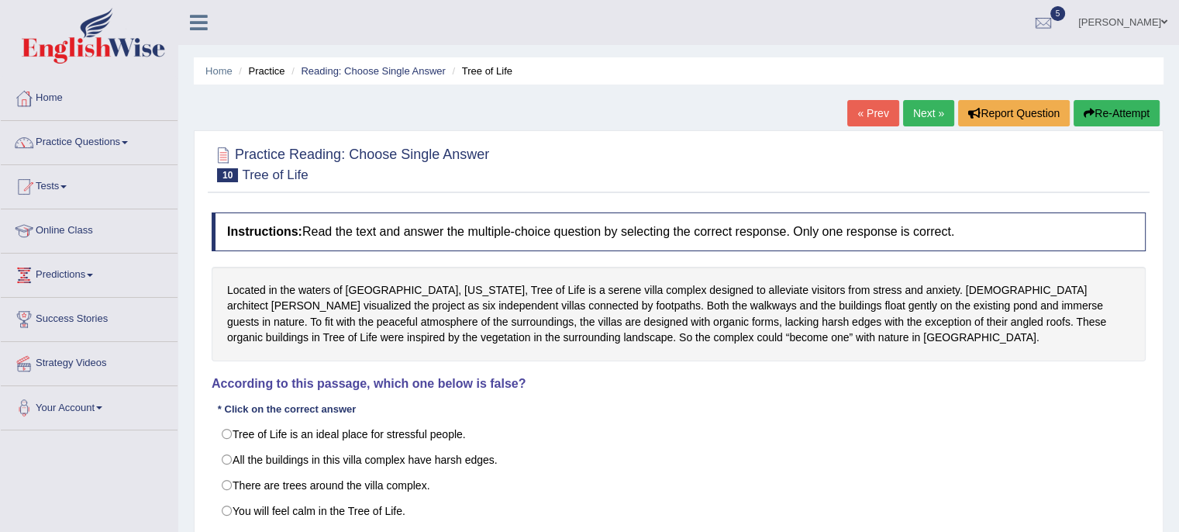
click at [1140, 26] on link "Zoe Cheng" at bounding box center [1123, 20] width 112 height 40
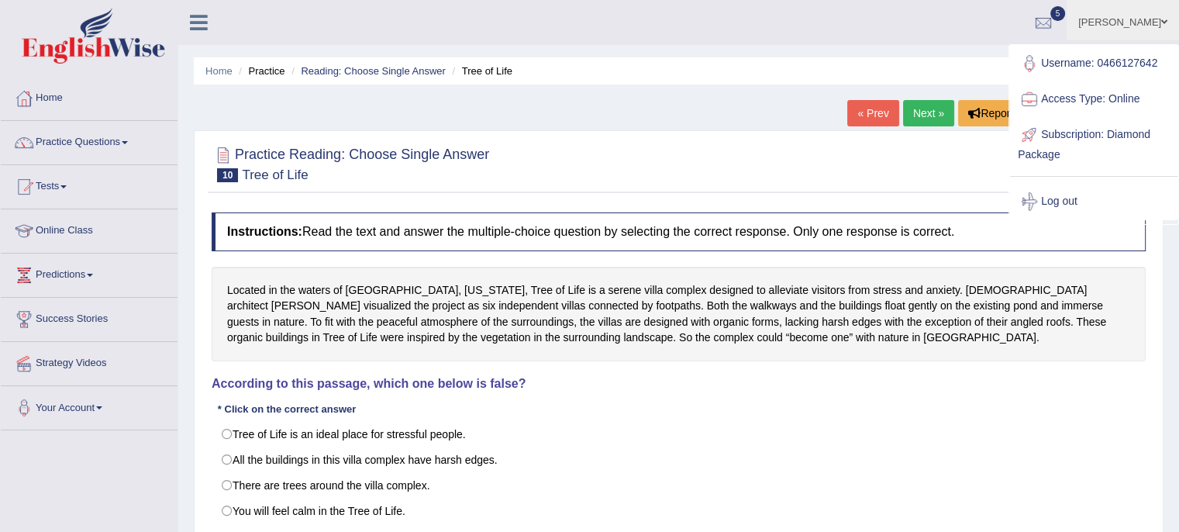
click at [1052, 202] on link "Log out" at bounding box center [1093, 202] width 167 height 36
